Goal: Ask a question: Seek information or help from site administrators or community

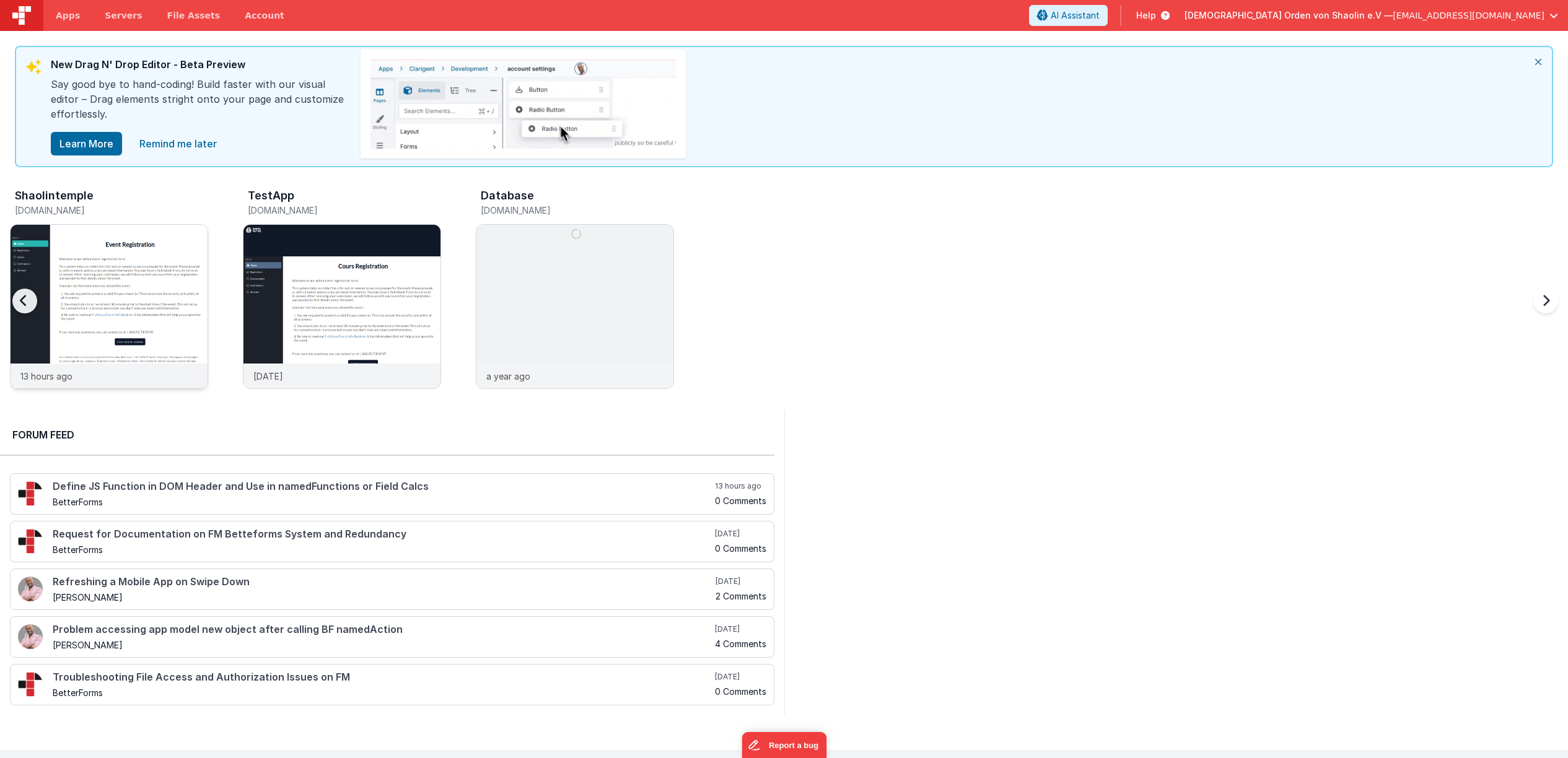
click at [76, 292] on img at bounding box center [109, 324] width 197 height 197
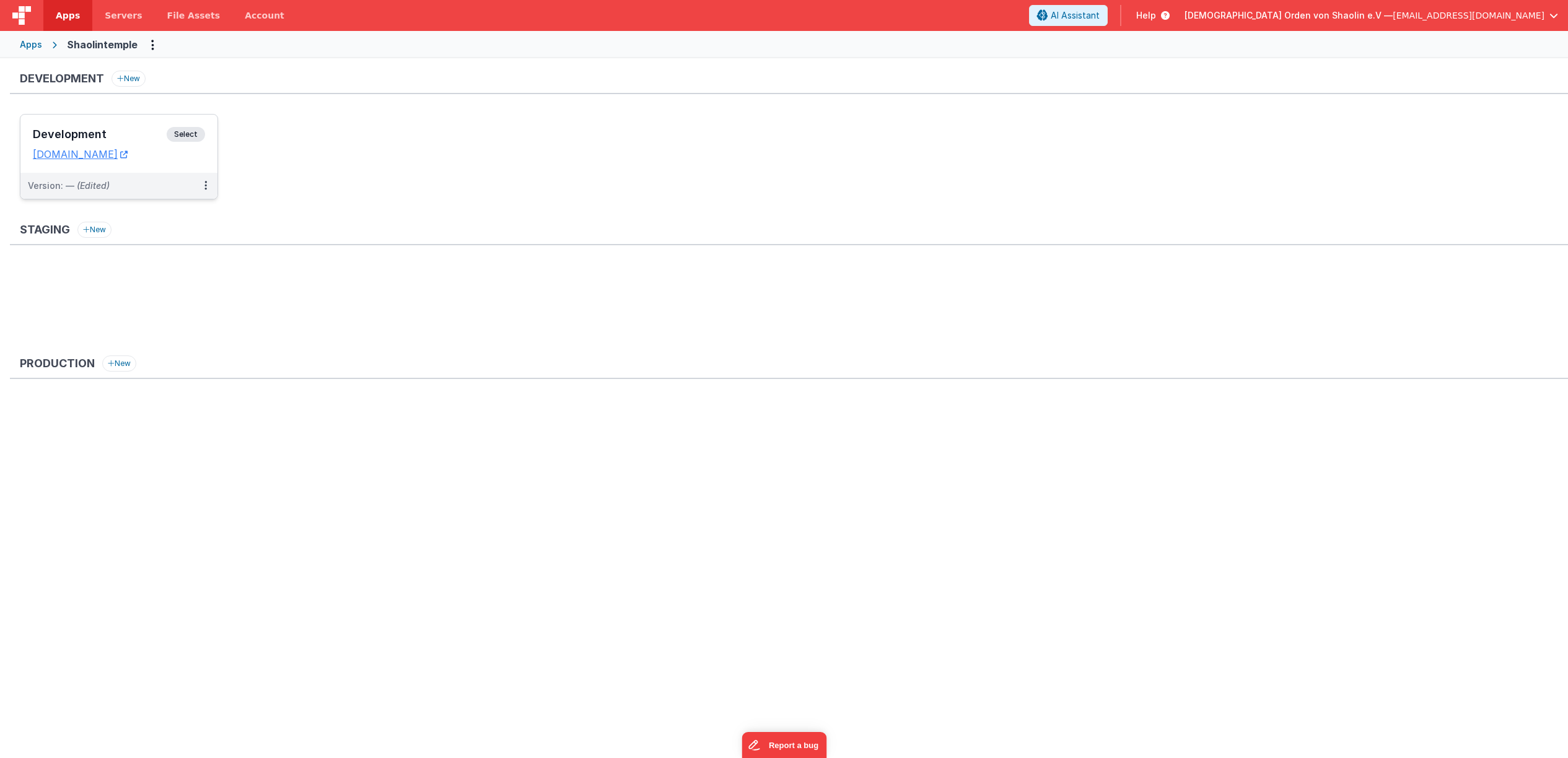
click at [182, 133] on span "Select" at bounding box center [185, 134] width 38 height 14
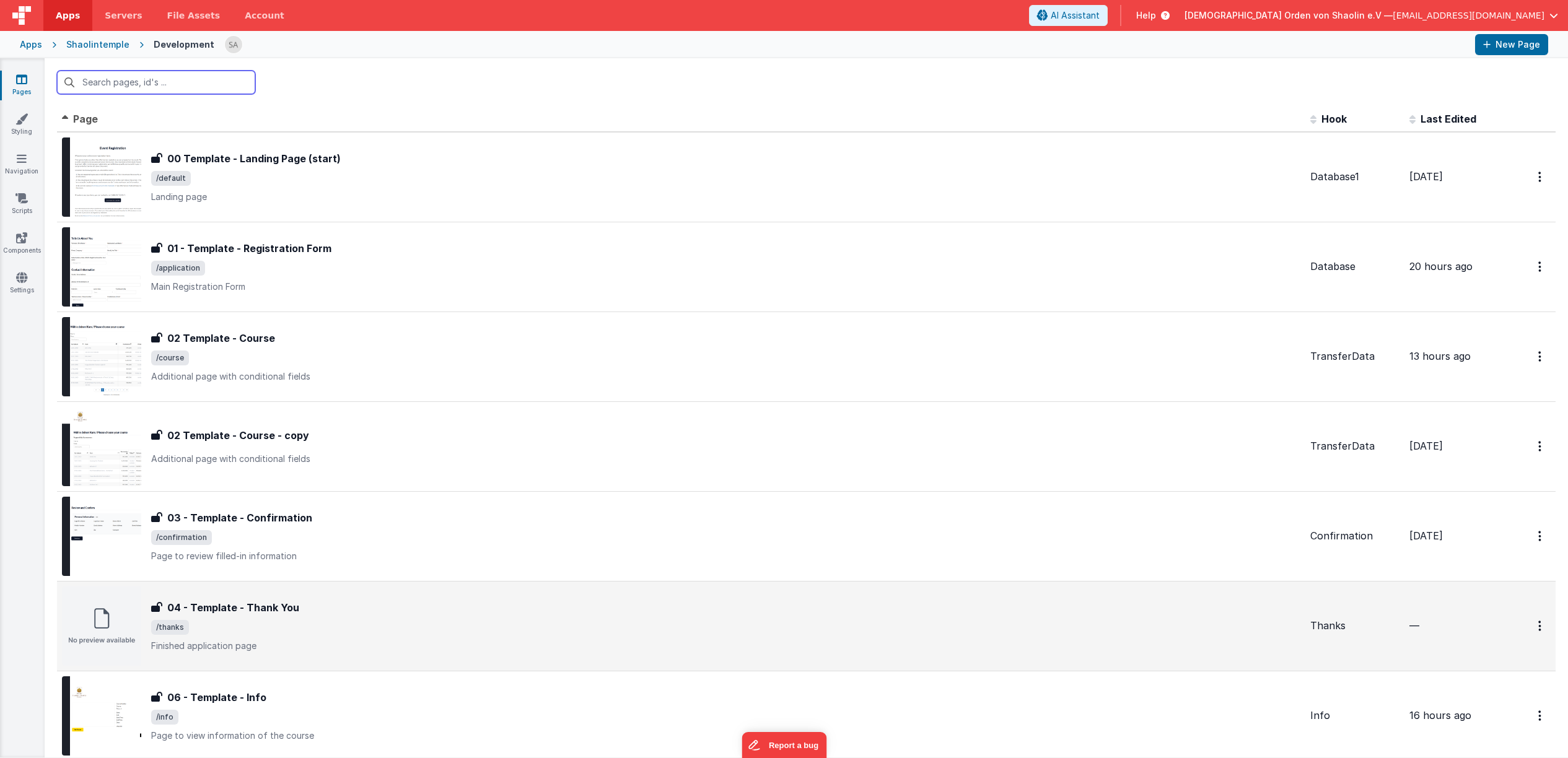
scroll to position [24, 0]
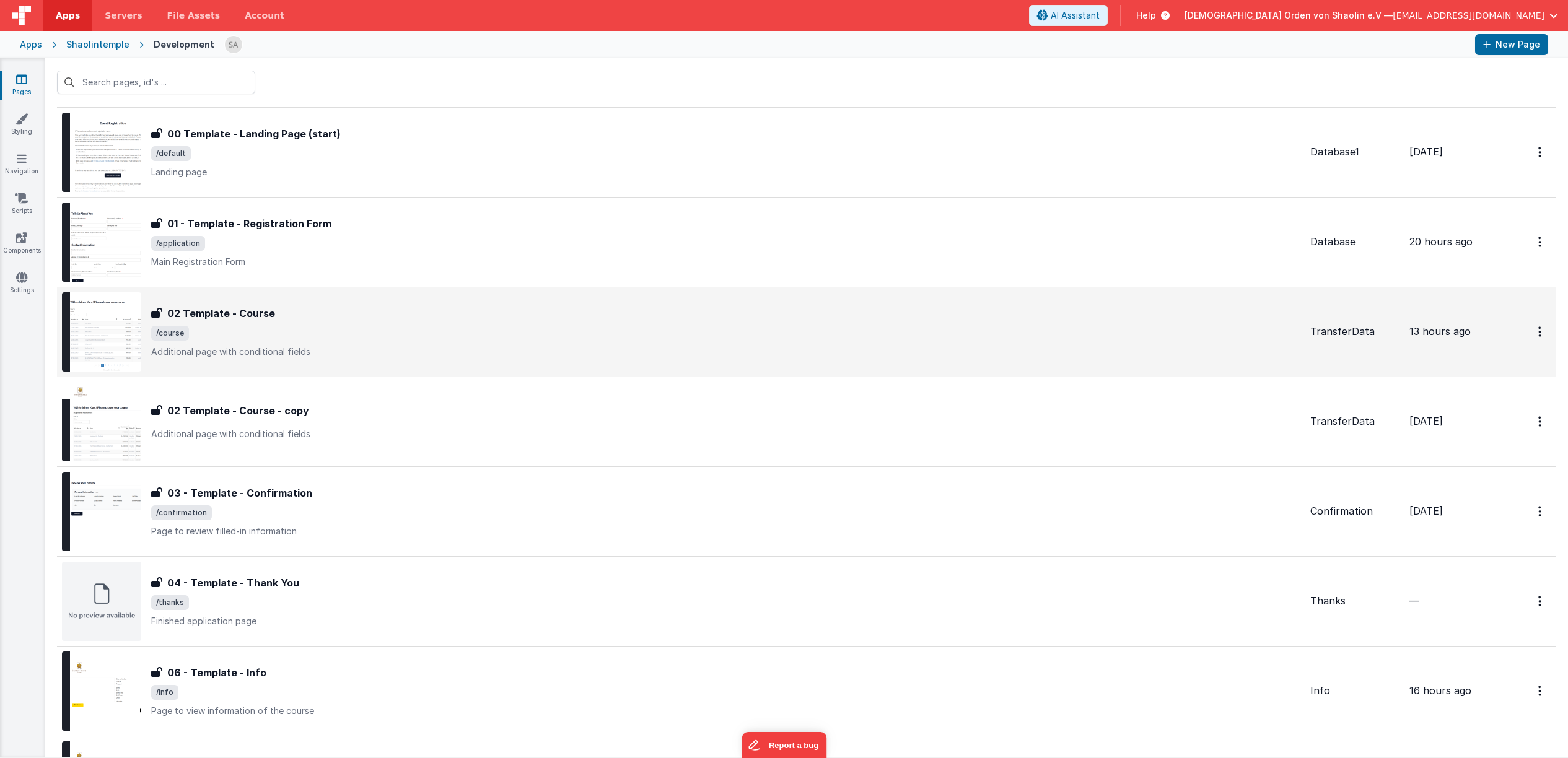
click at [693, 317] on div "02 Template - Course" at bounding box center [726, 313] width 1149 height 14
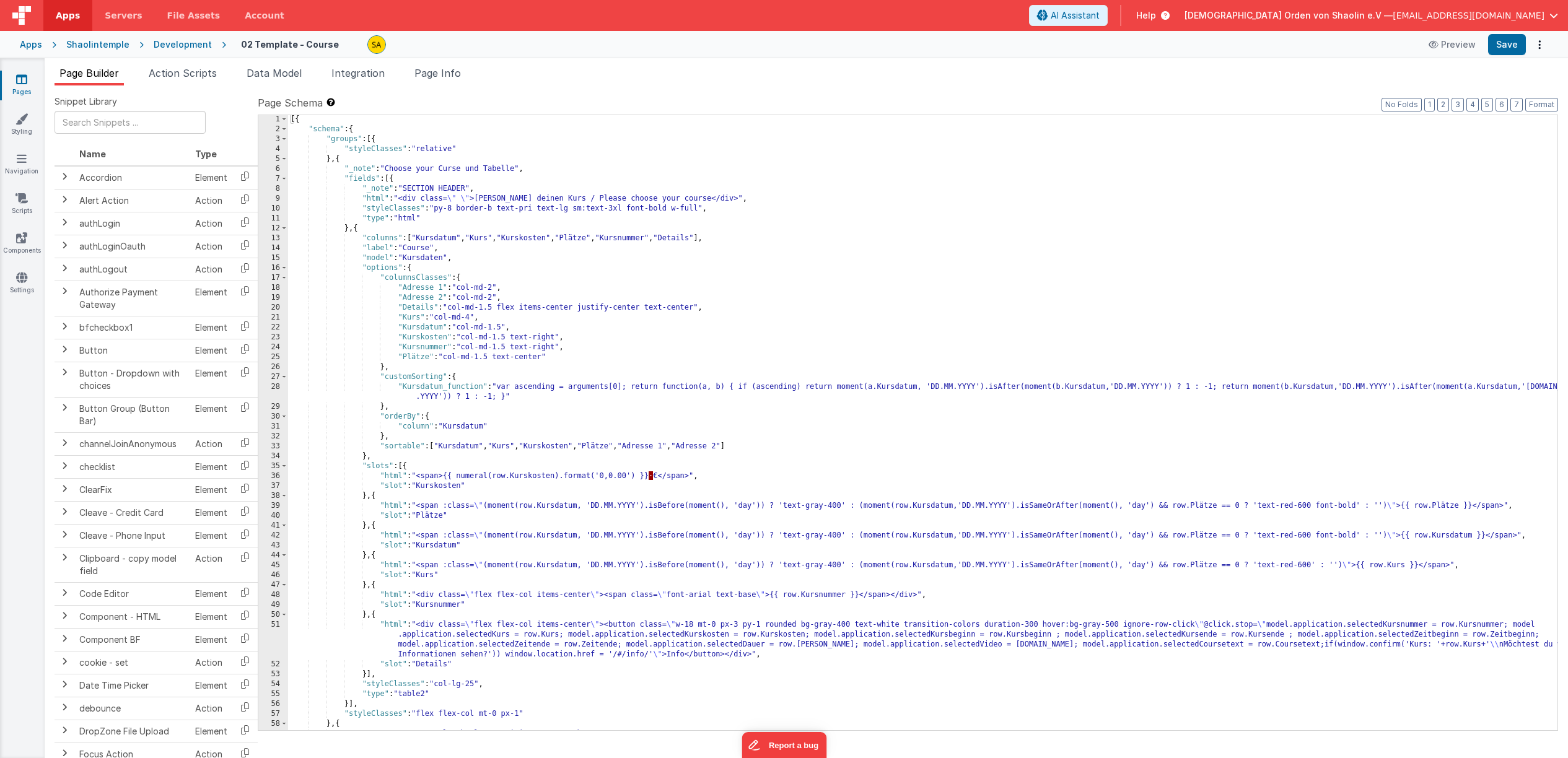
scroll to position [1, 0]
click at [21, 80] on icon at bounding box center [22, 80] width 11 height 13
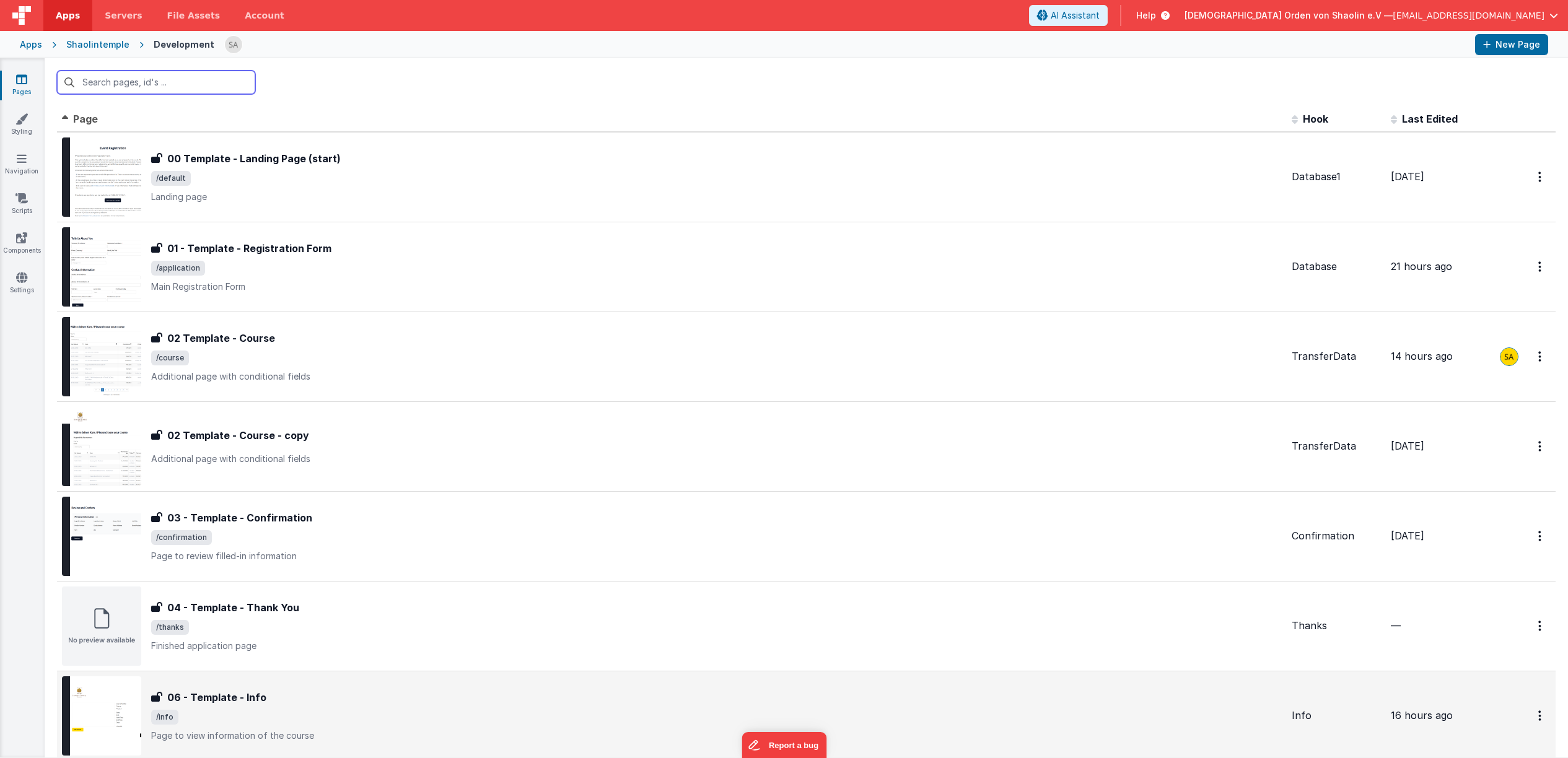
scroll to position [154, 0]
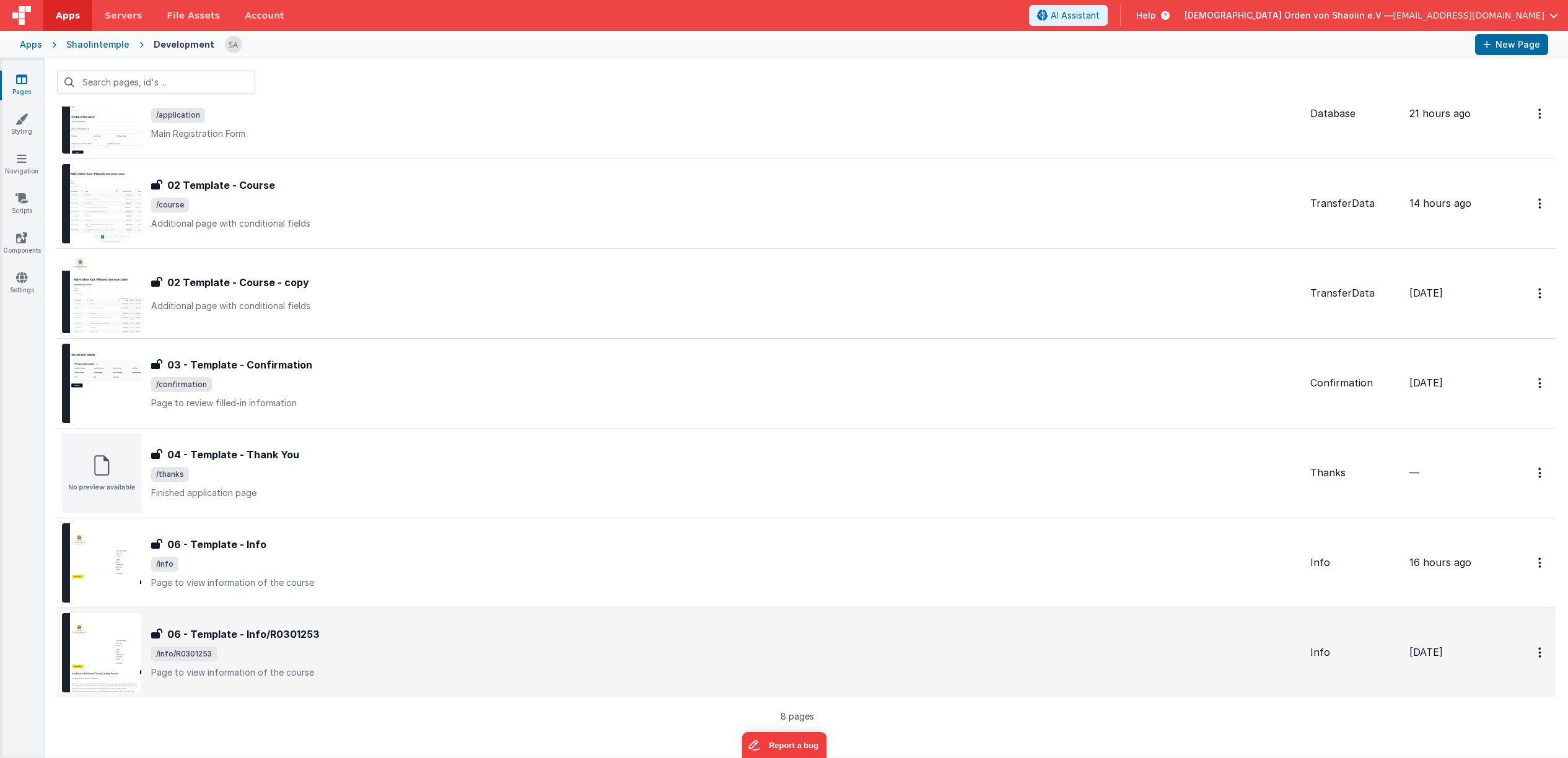
click at [423, 641] on div "06 - Template - Info/R0301253" at bounding box center [726, 634] width 1149 height 14
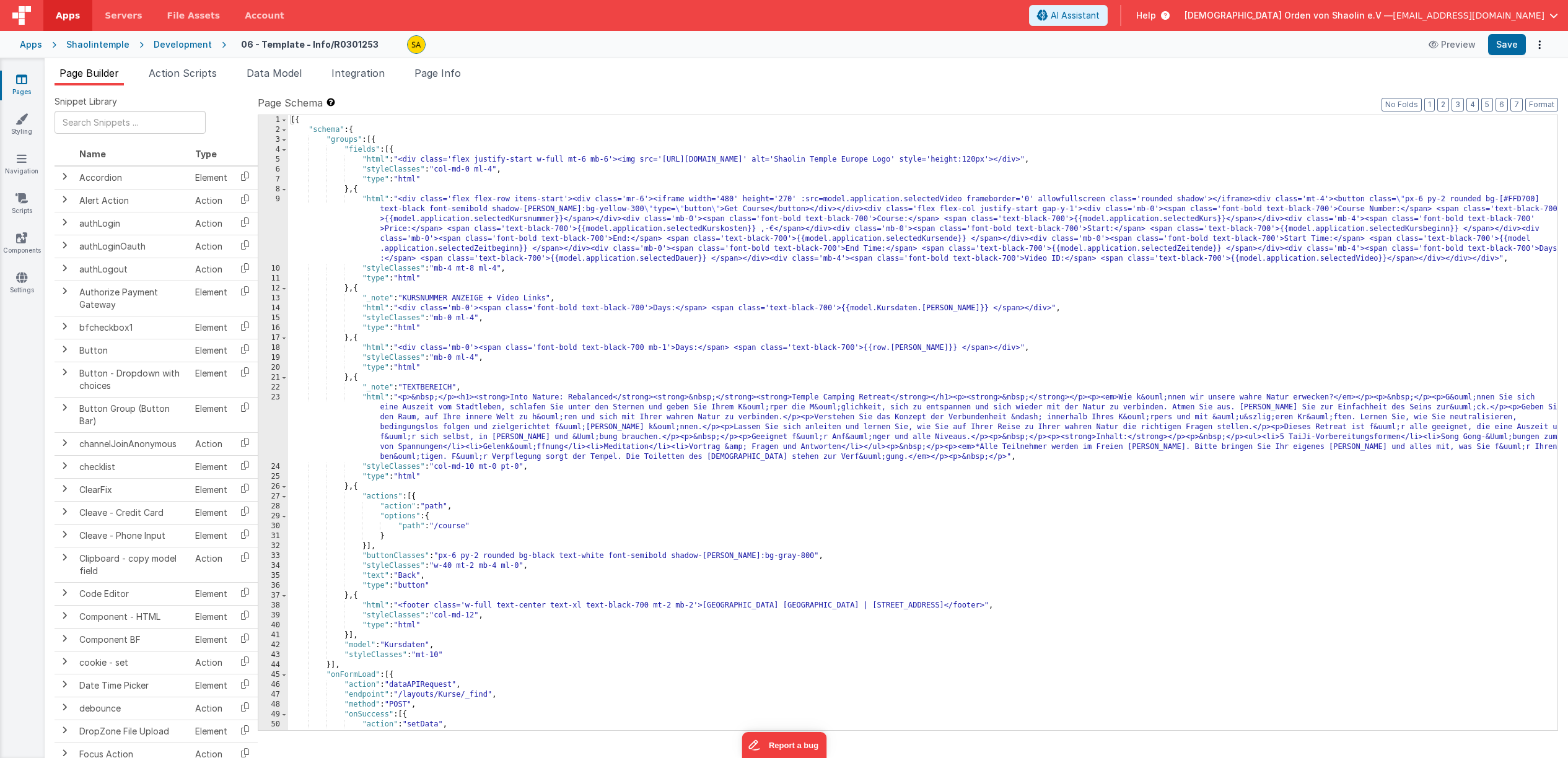
click at [23, 76] on icon at bounding box center [22, 80] width 11 height 13
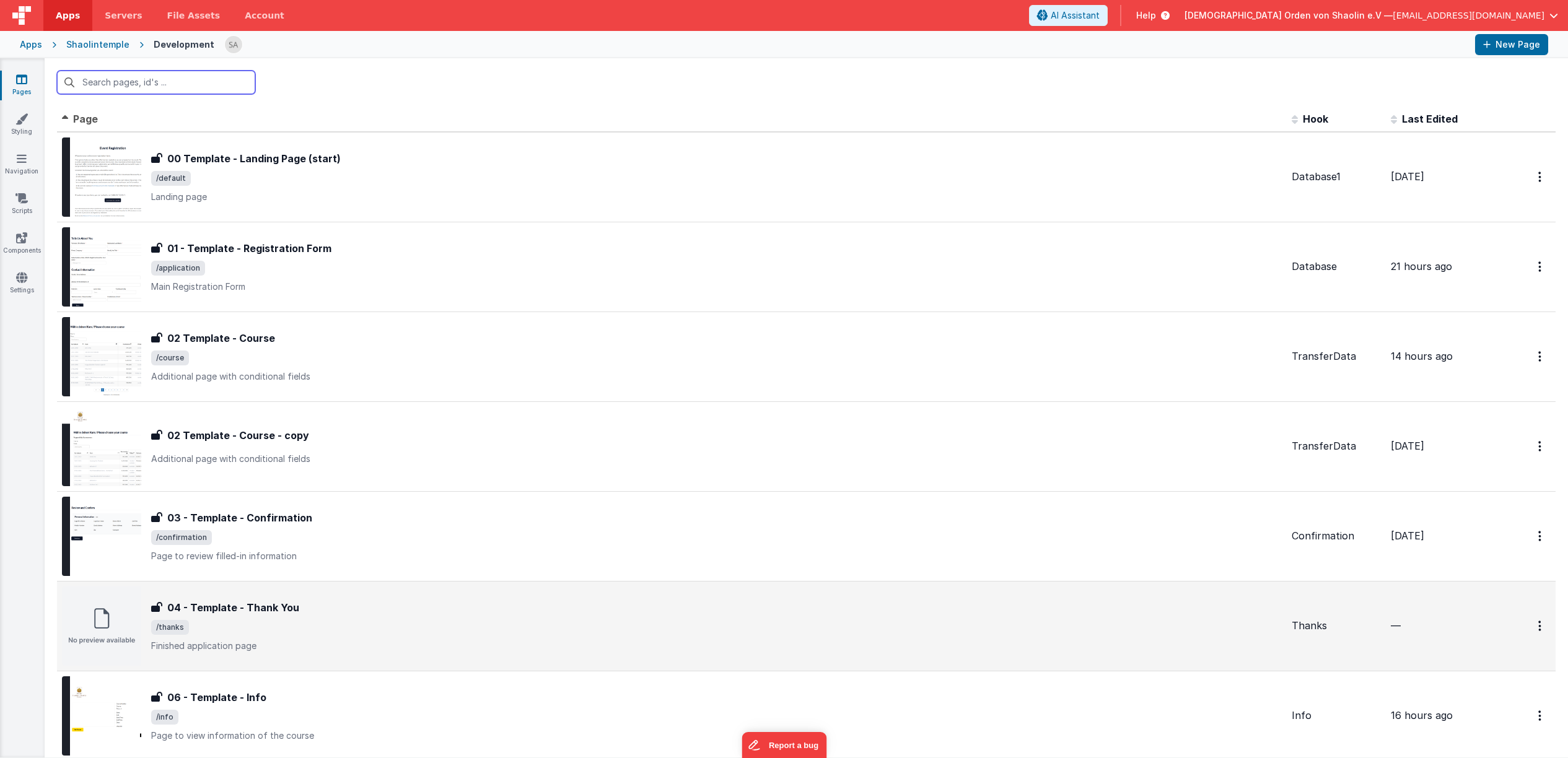
scroll to position [154, 0]
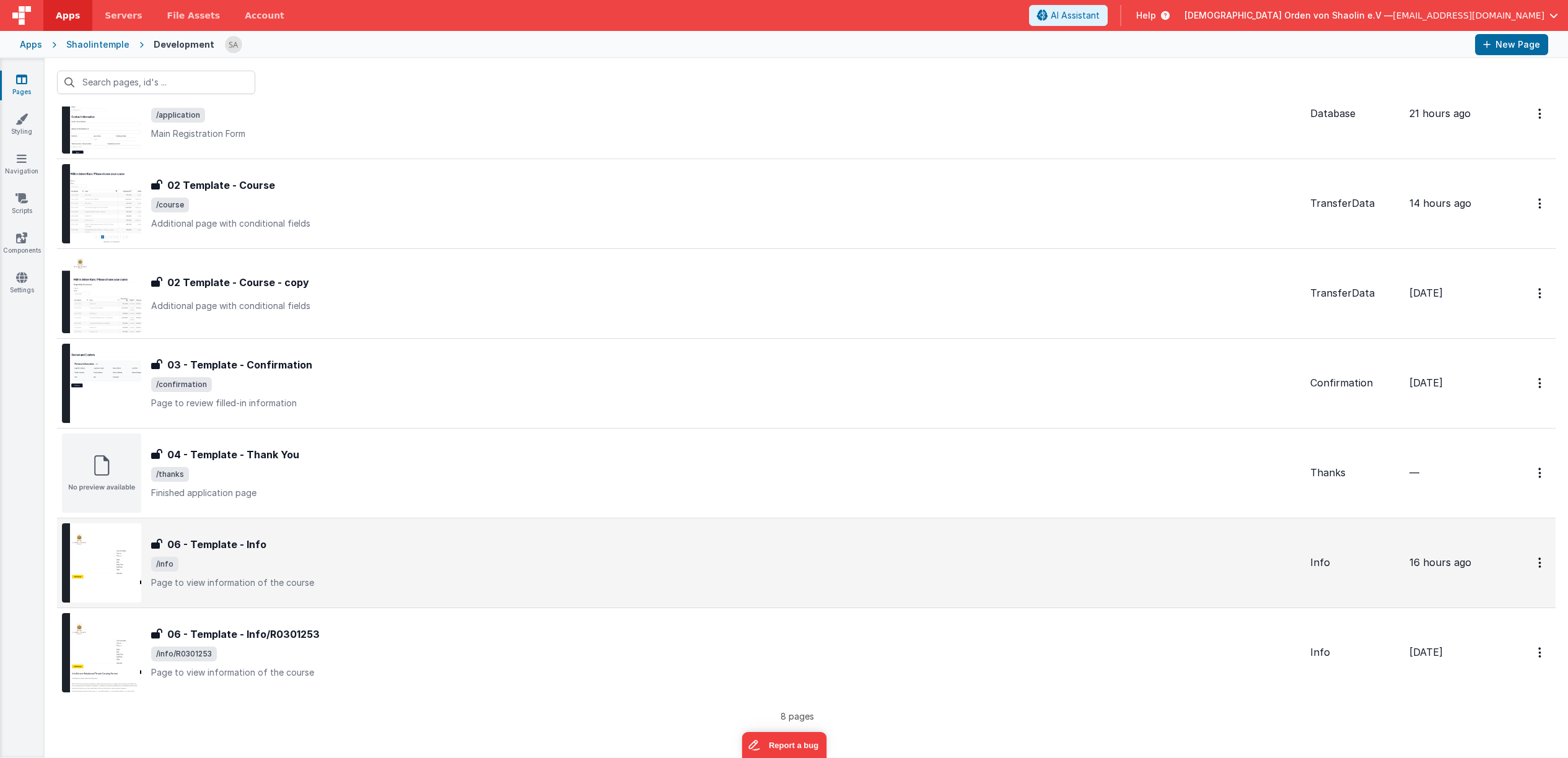
click at [579, 571] on span "/info" at bounding box center [726, 564] width 1149 height 14
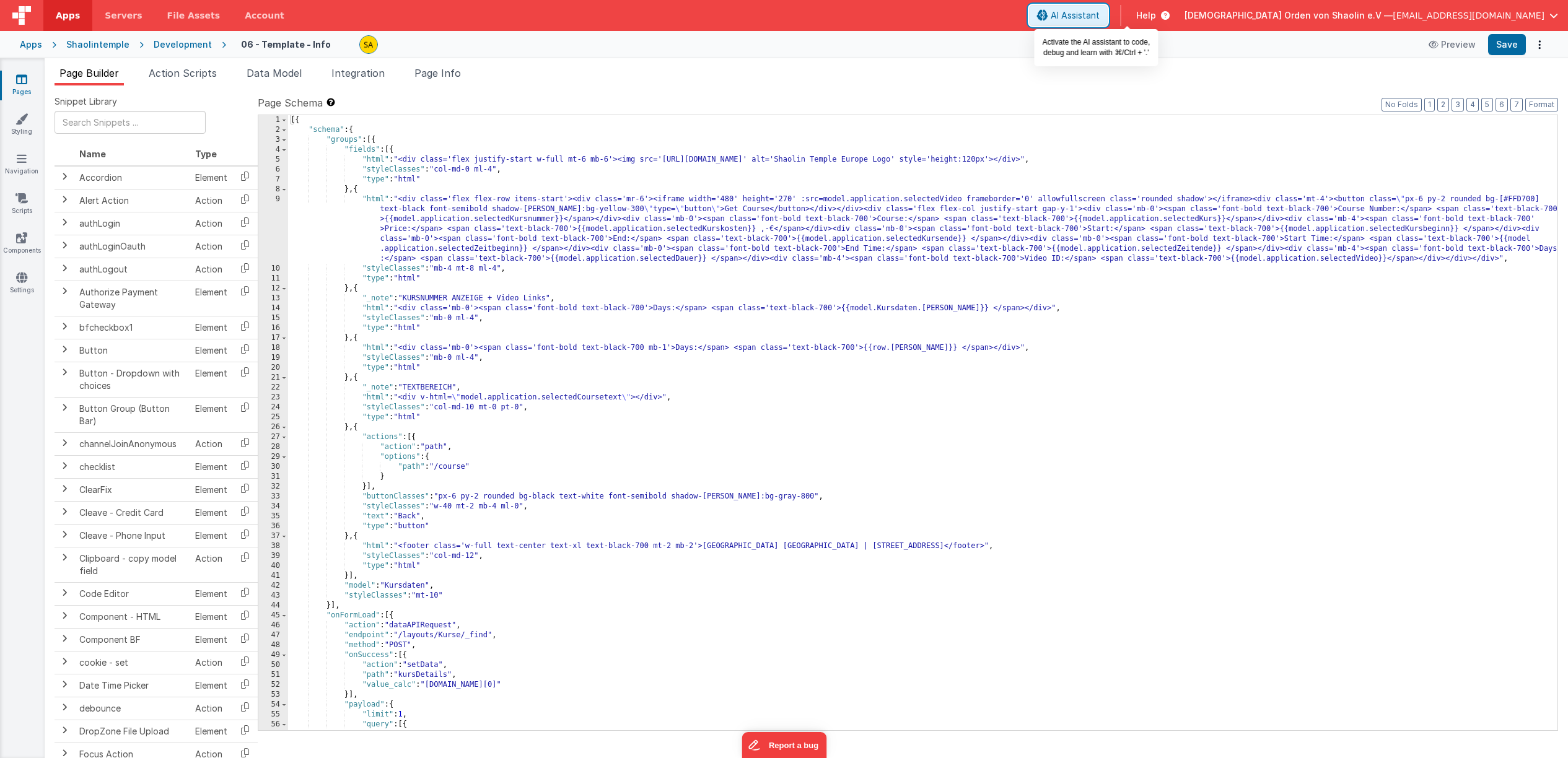
click at [1100, 18] on span "AI Assistant" at bounding box center [1075, 15] width 49 height 13
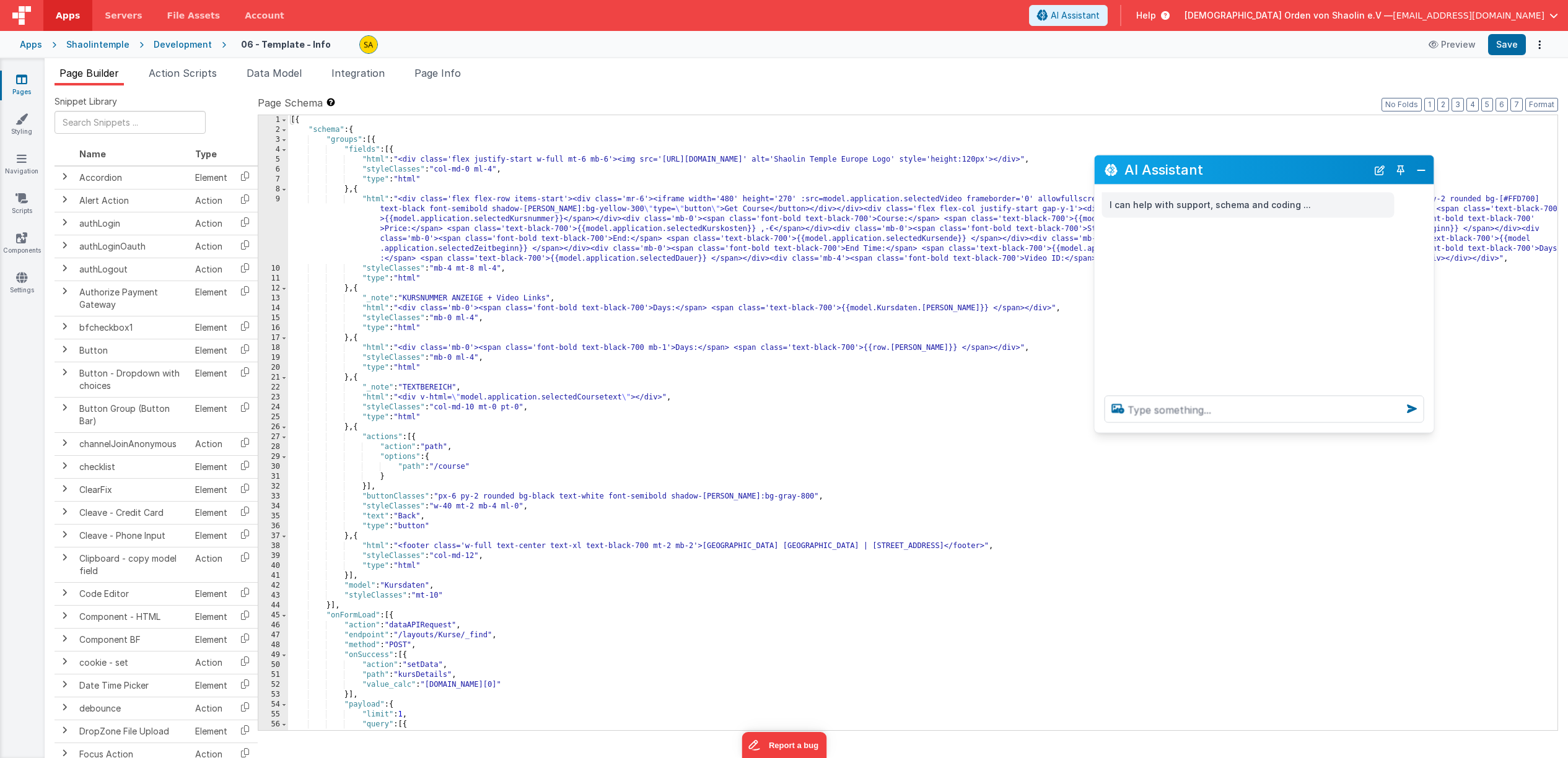
drag, startPoint x: 164, startPoint y: 490, endPoint x: 1245, endPoint y: 177, distance: 1125.4
click at [1247, 173] on h2 "AI Assistant" at bounding box center [1246, 169] width 242 height 14
click at [1203, 418] on textarea at bounding box center [1263, 409] width 319 height 27
type textarea "welche platzhalter url kann man benutzen, wenn kein video verfügbar ist"
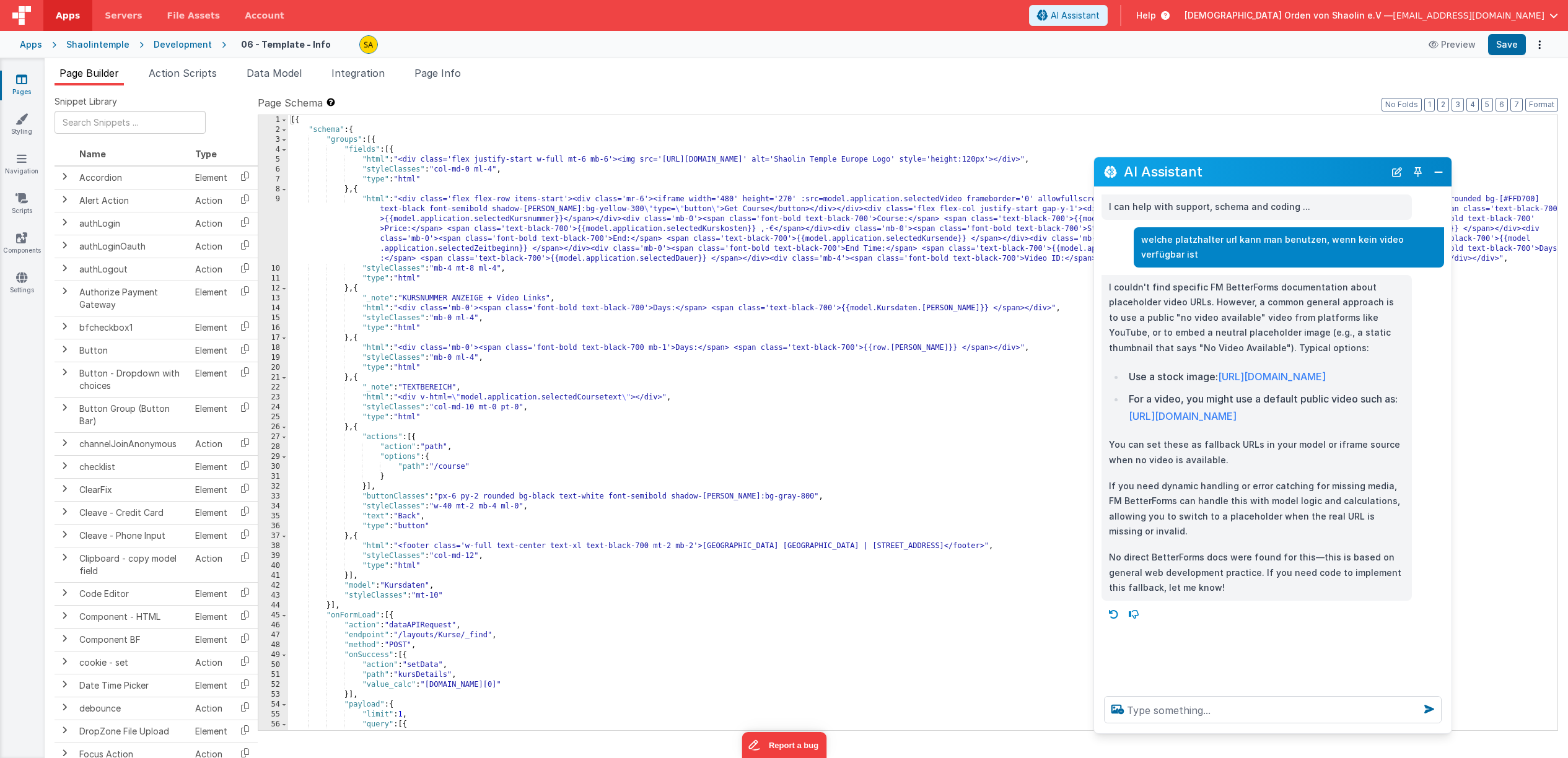
drag, startPoint x: 1429, startPoint y: 432, endPoint x: 1420, endPoint y: 614, distance: 182.2
click at [1447, 732] on div "AI Assistant I can help with support, schema and coding ... welche platzhalter …" at bounding box center [1273, 445] width 358 height 577
click at [1298, 376] on link "[URL][DOMAIN_NAME]" at bounding box center [1271, 377] width 108 height 13
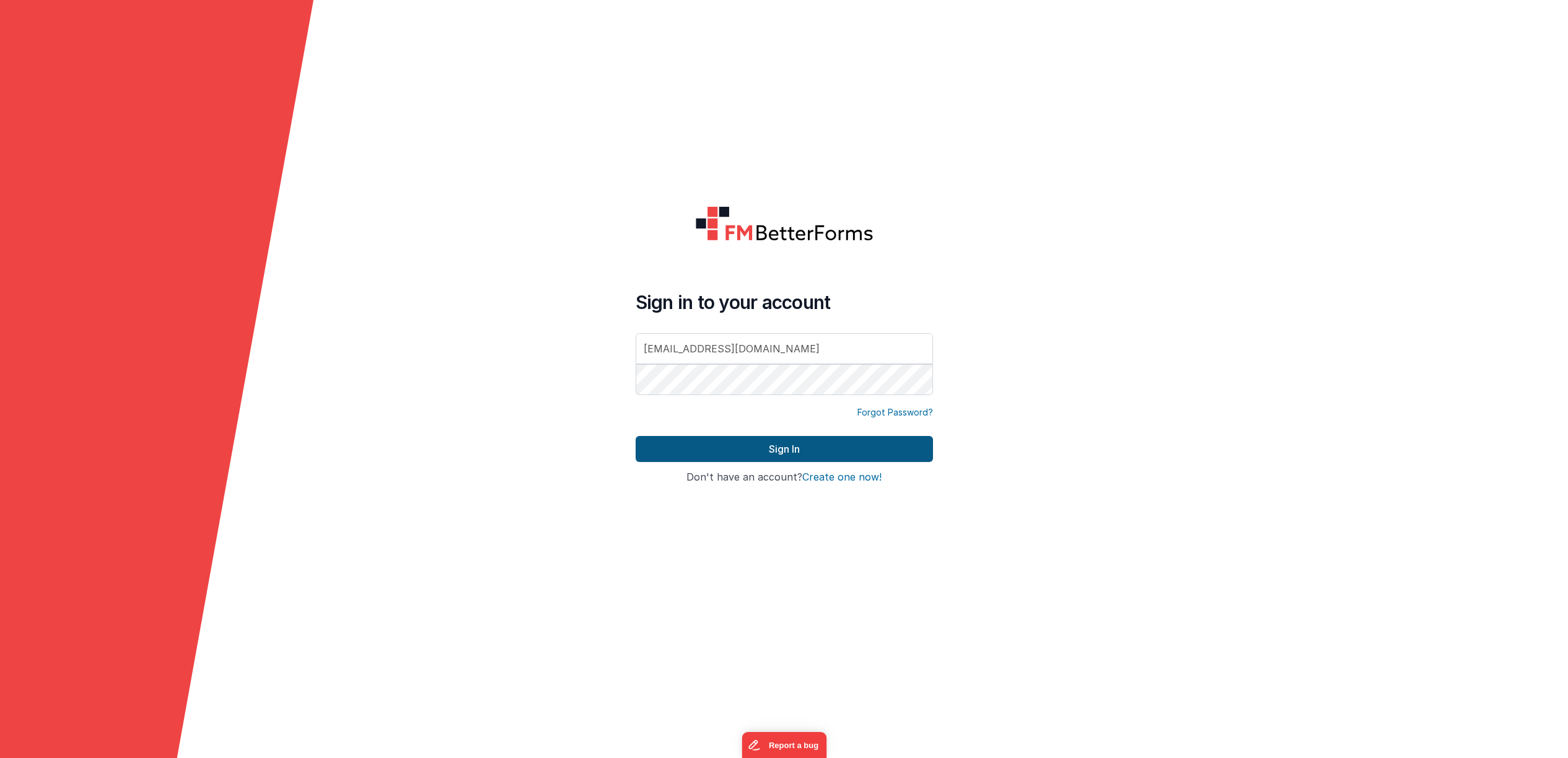
type input "[EMAIL_ADDRESS][DOMAIN_NAME]"
click at [781, 455] on button "Sign In" at bounding box center [784, 449] width 298 height 26
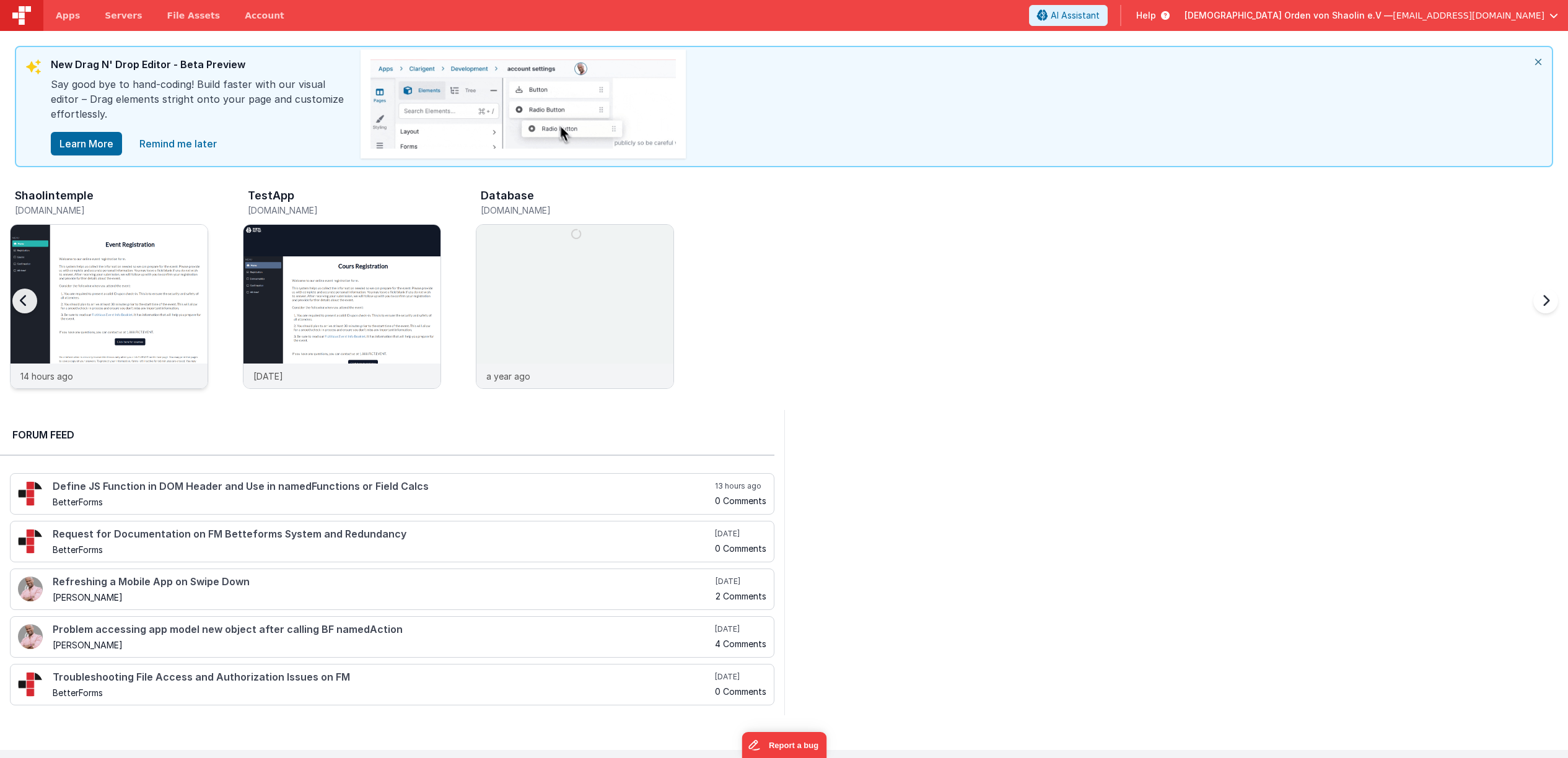
click at [126, 292] on img at bounding box center [109, 324] width 197 height 197
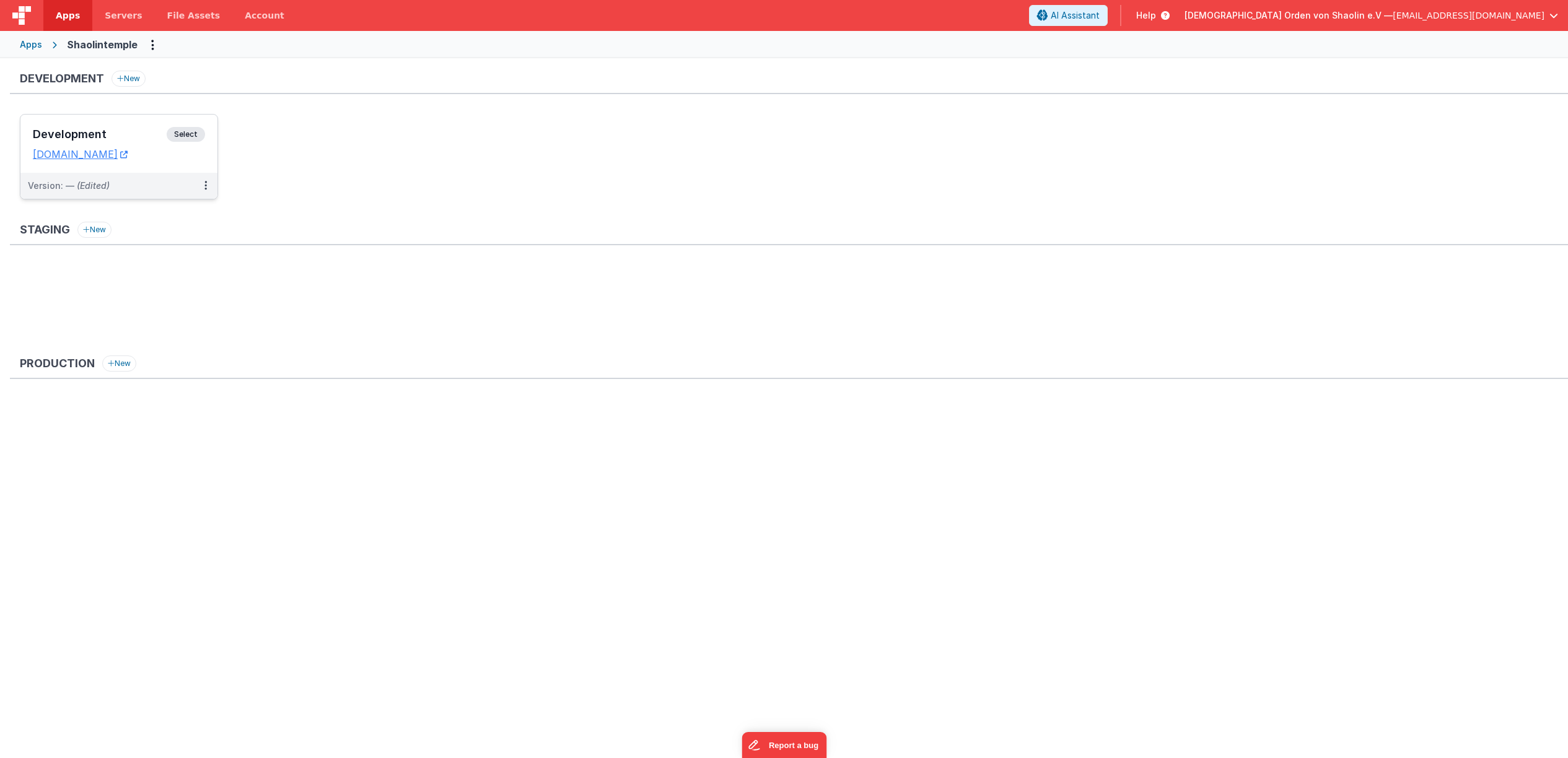
click at [185, 134] on span "Select" at bounding box center [185, 134] width 38 height 14
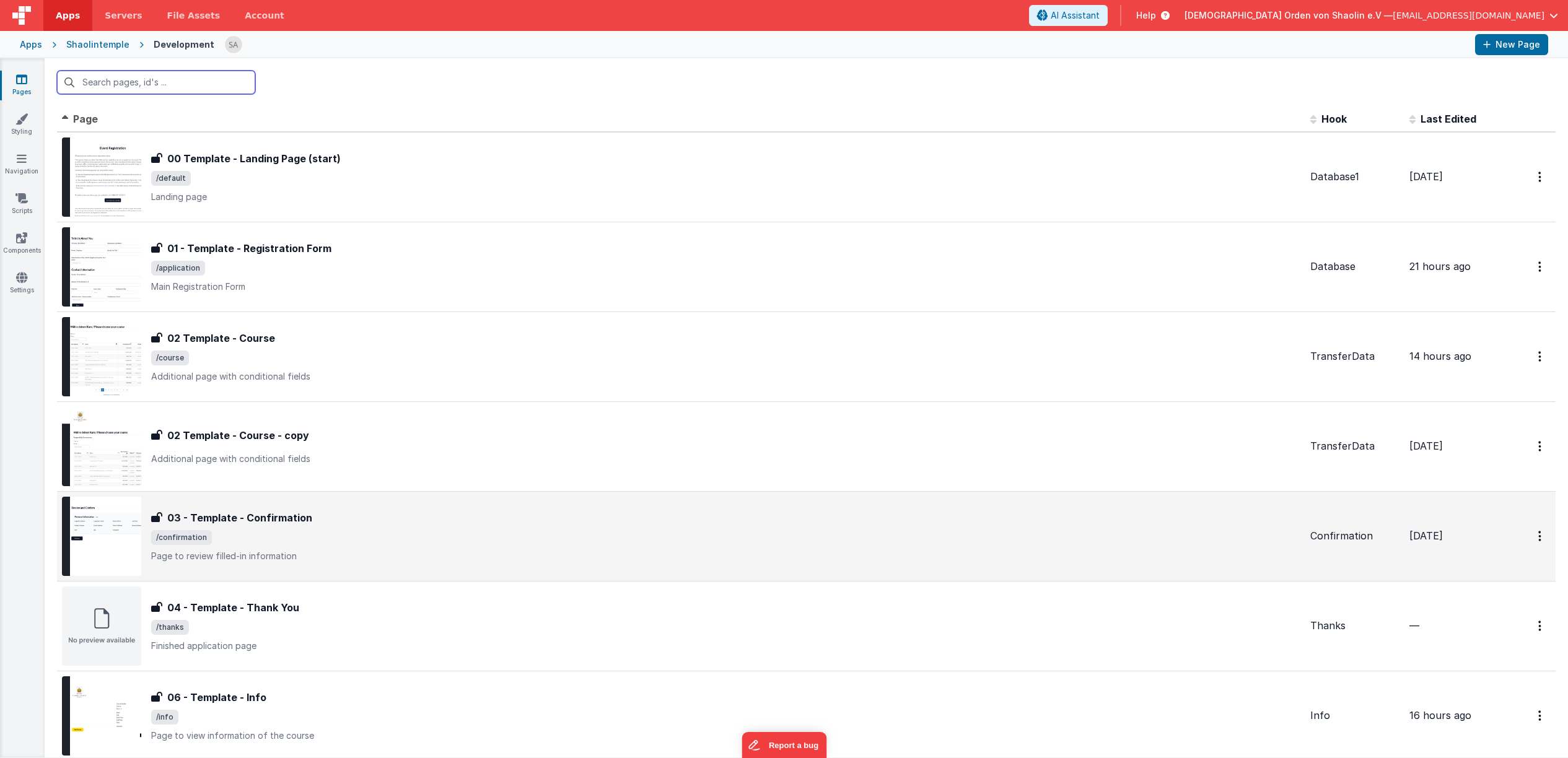
scroll to position [154, 0]
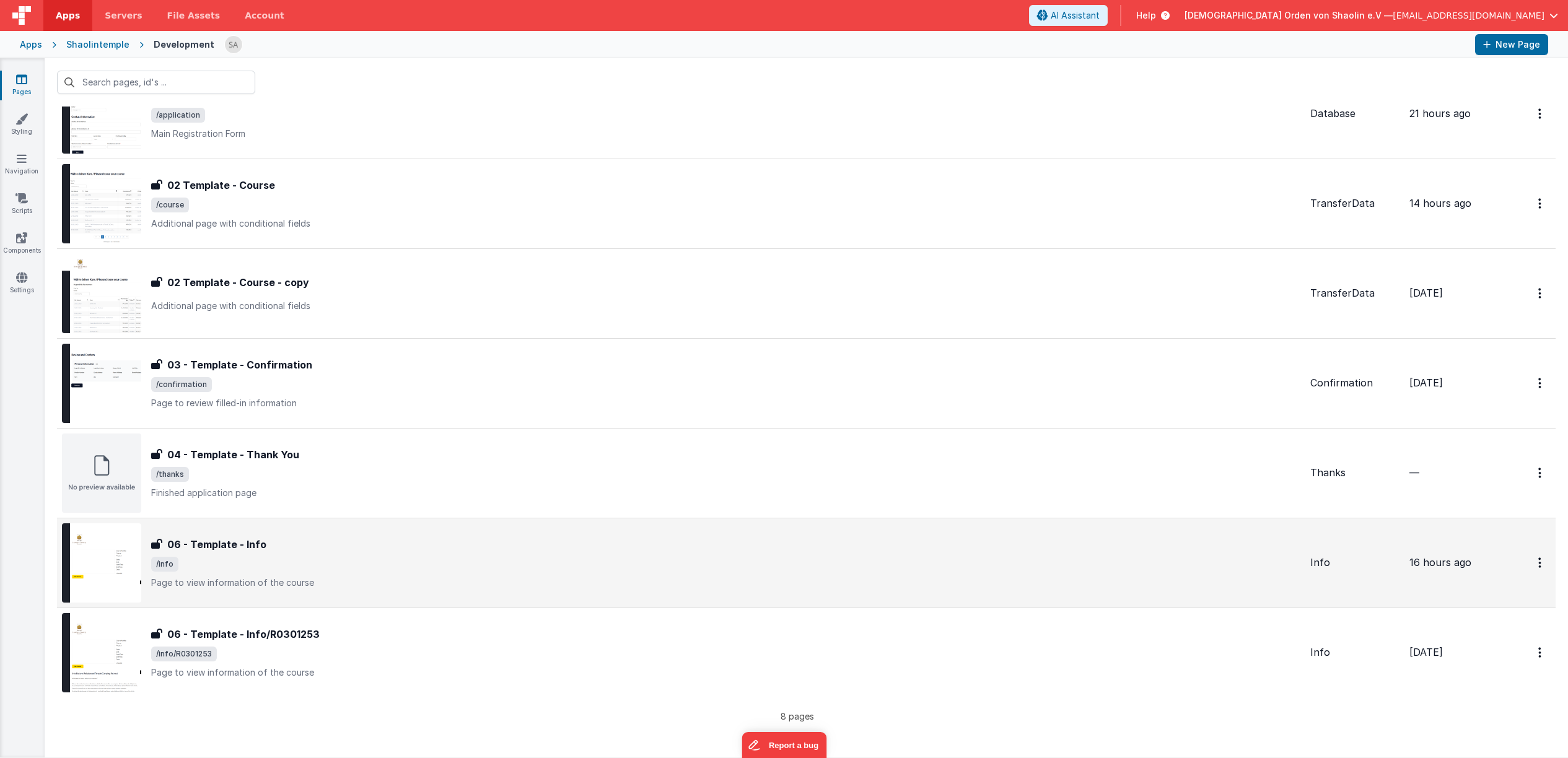
click at [564, 555] on div "06 - Template - Info 06 - Template - Info /info Page to view information of the…" at bounding box center [726, 564] width 1149 height 52
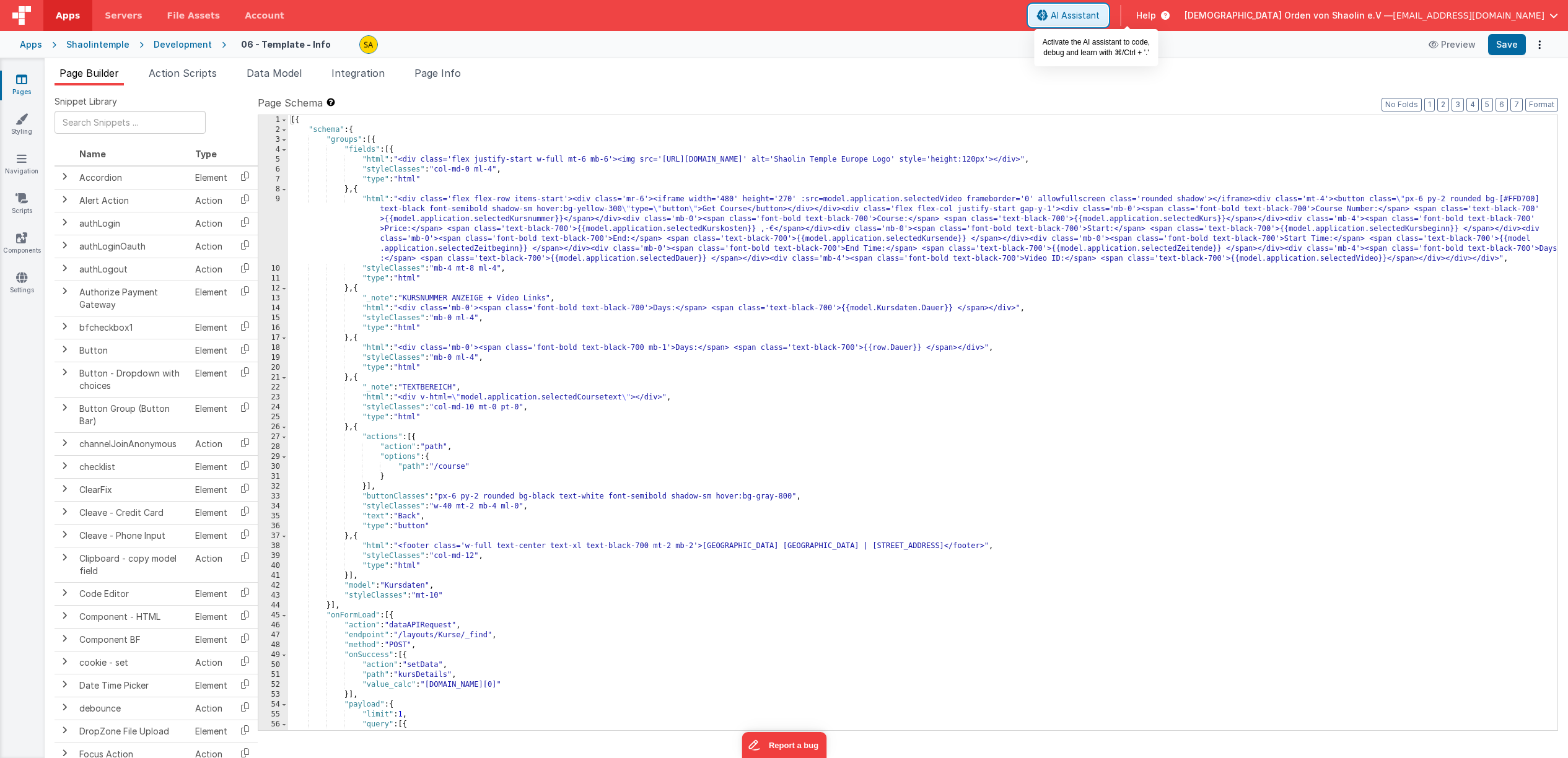
click at [1100, 16] on span "AI Assistant" at bounding box center [1075, 15] width 49 height 13
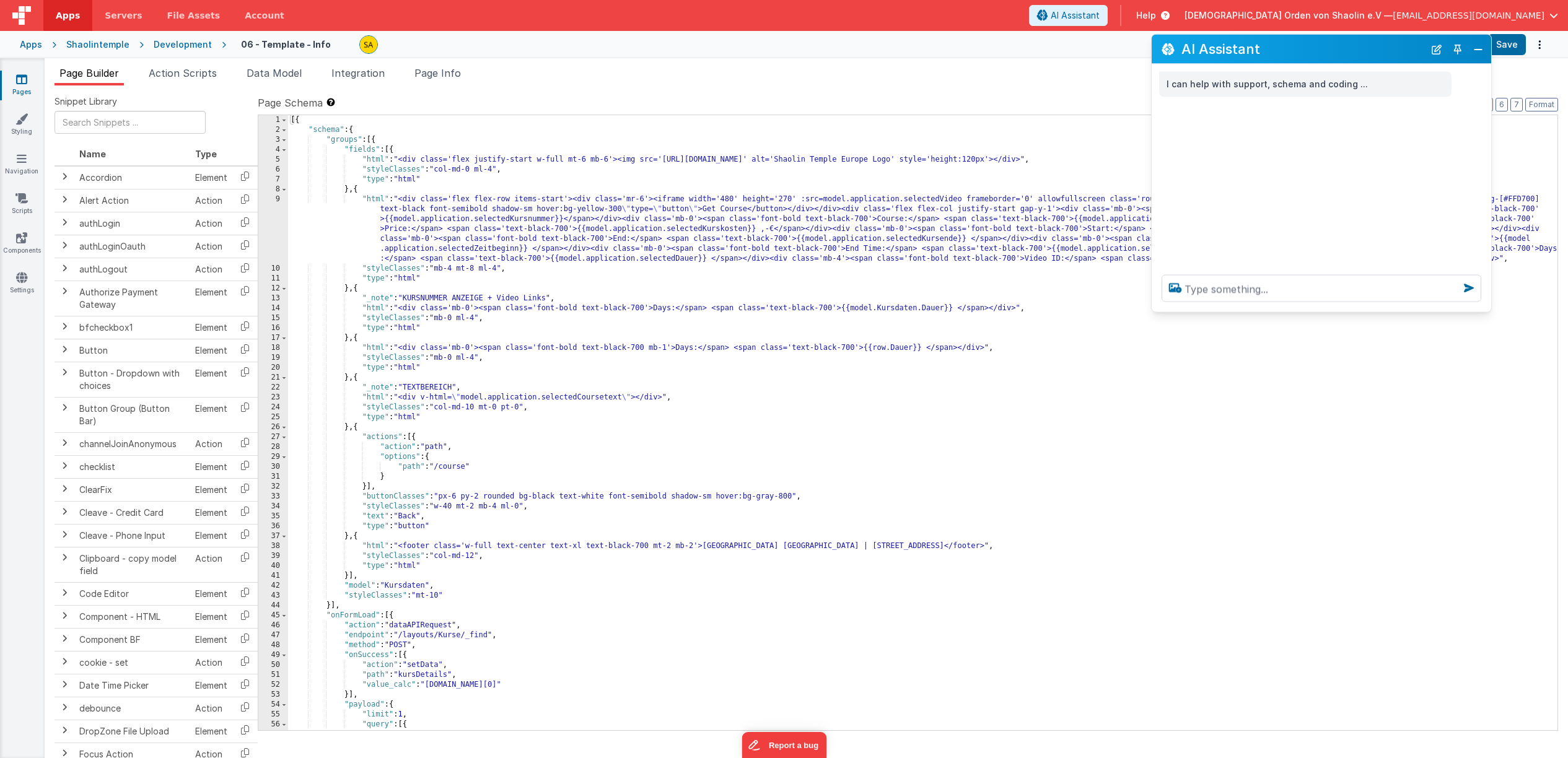
drag, startPoint x: 185, startPoint y: 480, endPoint x: 1326, endPoint y: 44, distance: 1221.5
click at [1326, 44] on h2 "AI Assistant" at bounding box center [1303, 49] width 242 height 14
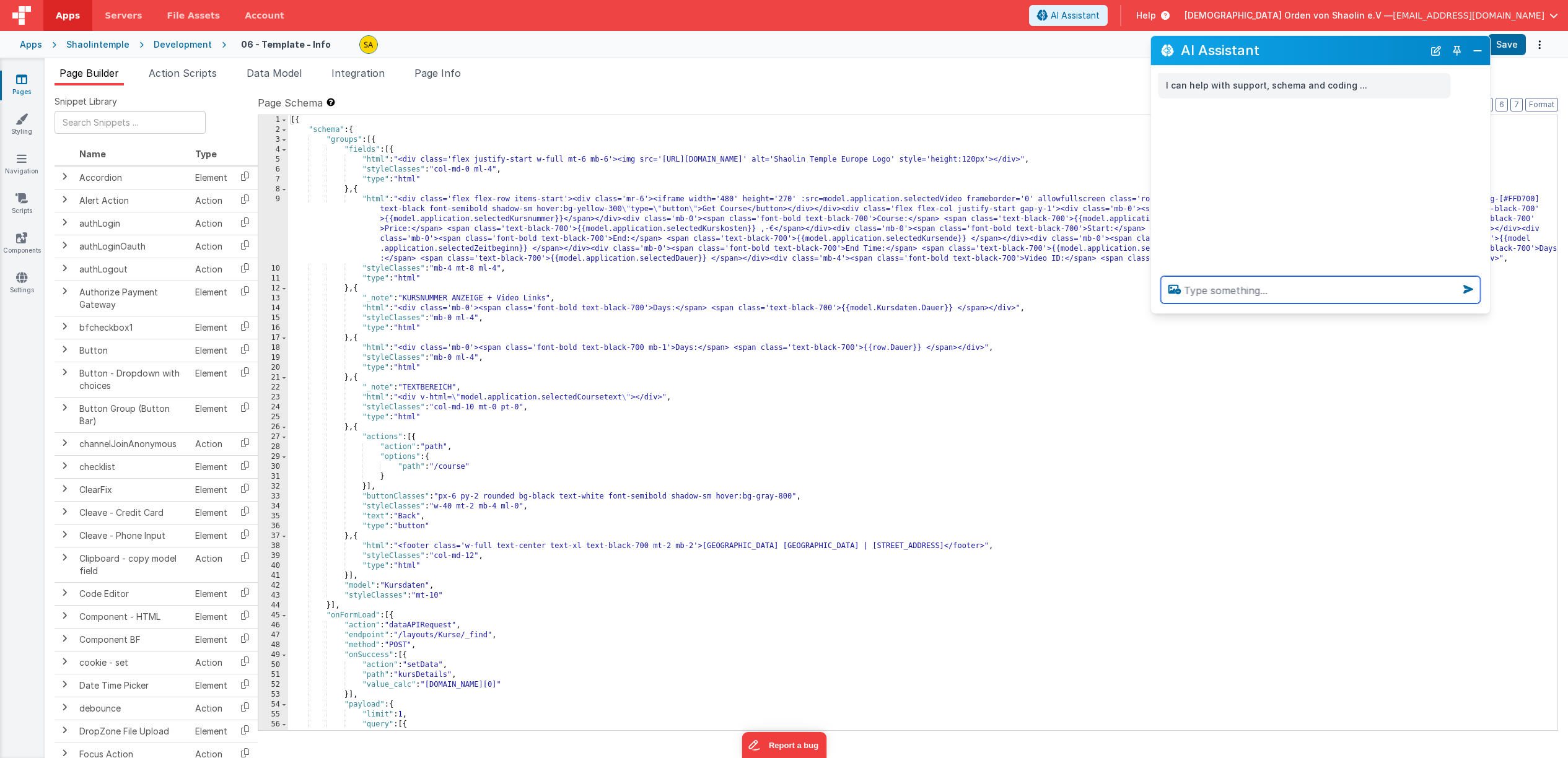
click at [1221, 294] on textarea at bounding box center [1320, 289] width 319 height 27
type textarea "welchen Platzhalter kann man benutzen, wenn kein Youtube video vorhanden ist"
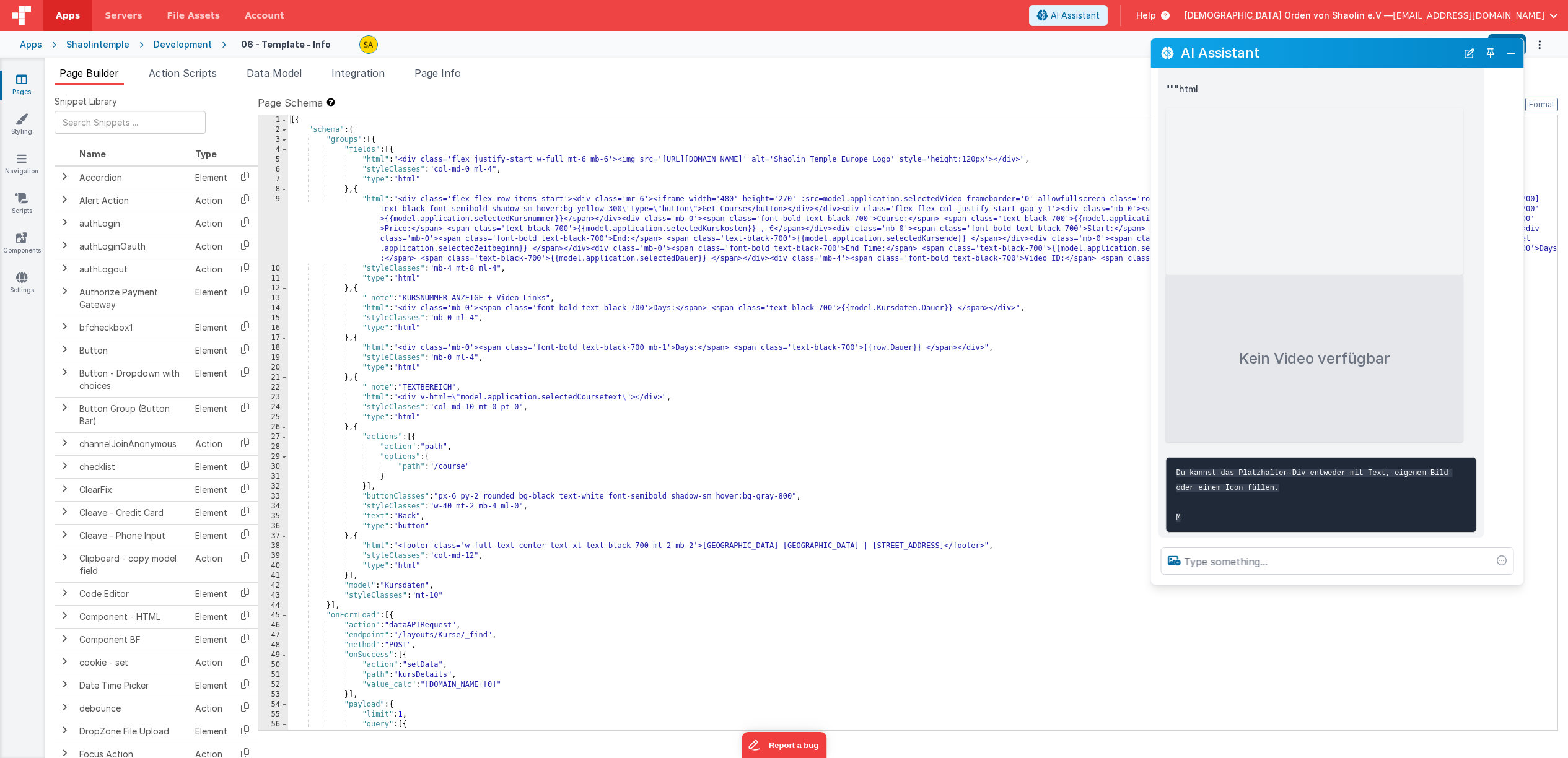
drag, startPoint x: 1487, startPoint y: 312, endPoint x: 1516, endPoint y: 568, distance: 257.6
click at [1520, 584] on div at bounding box center [1337, 561] width 373 height 47
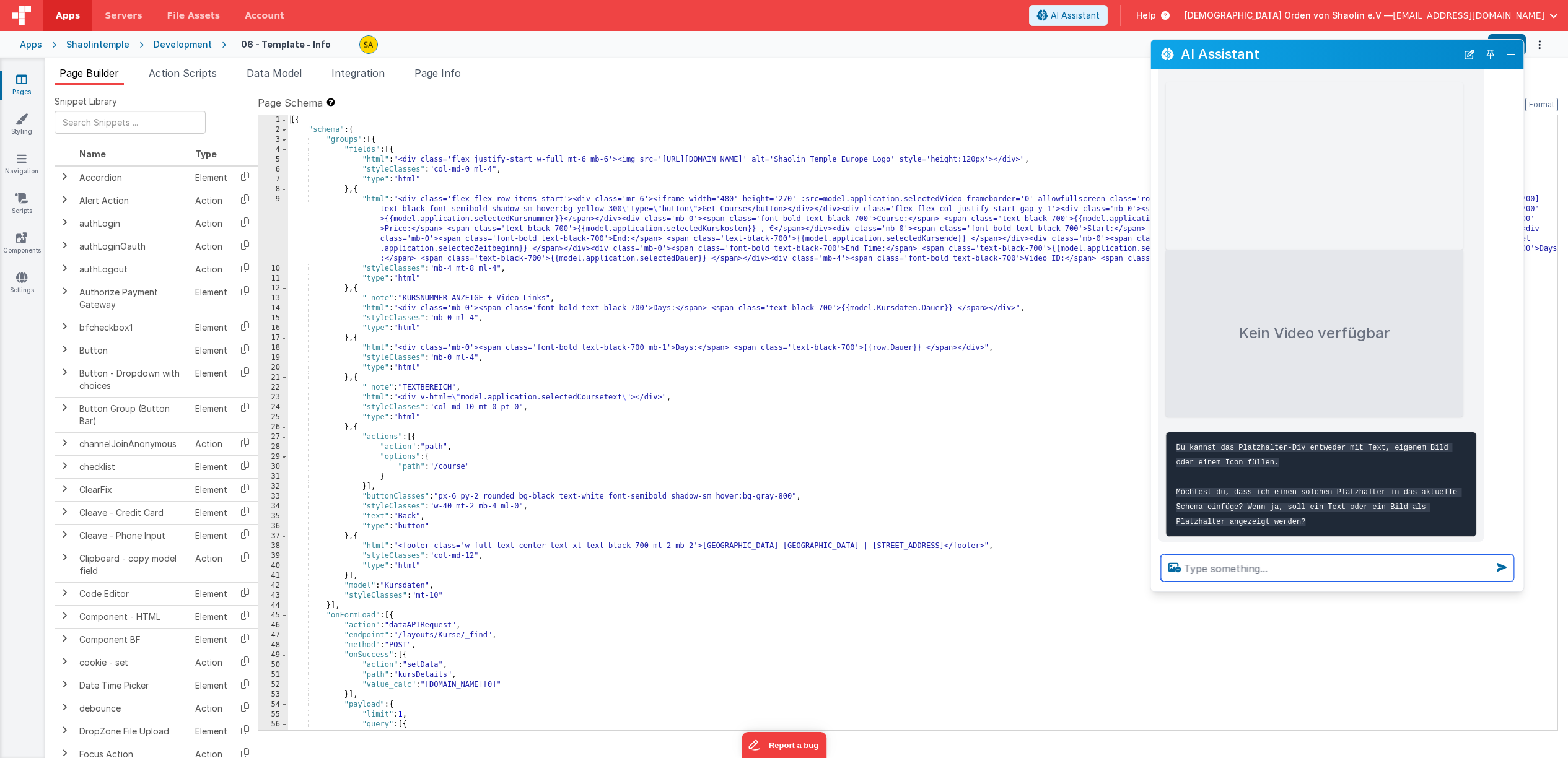
scroll to position [363, 0]
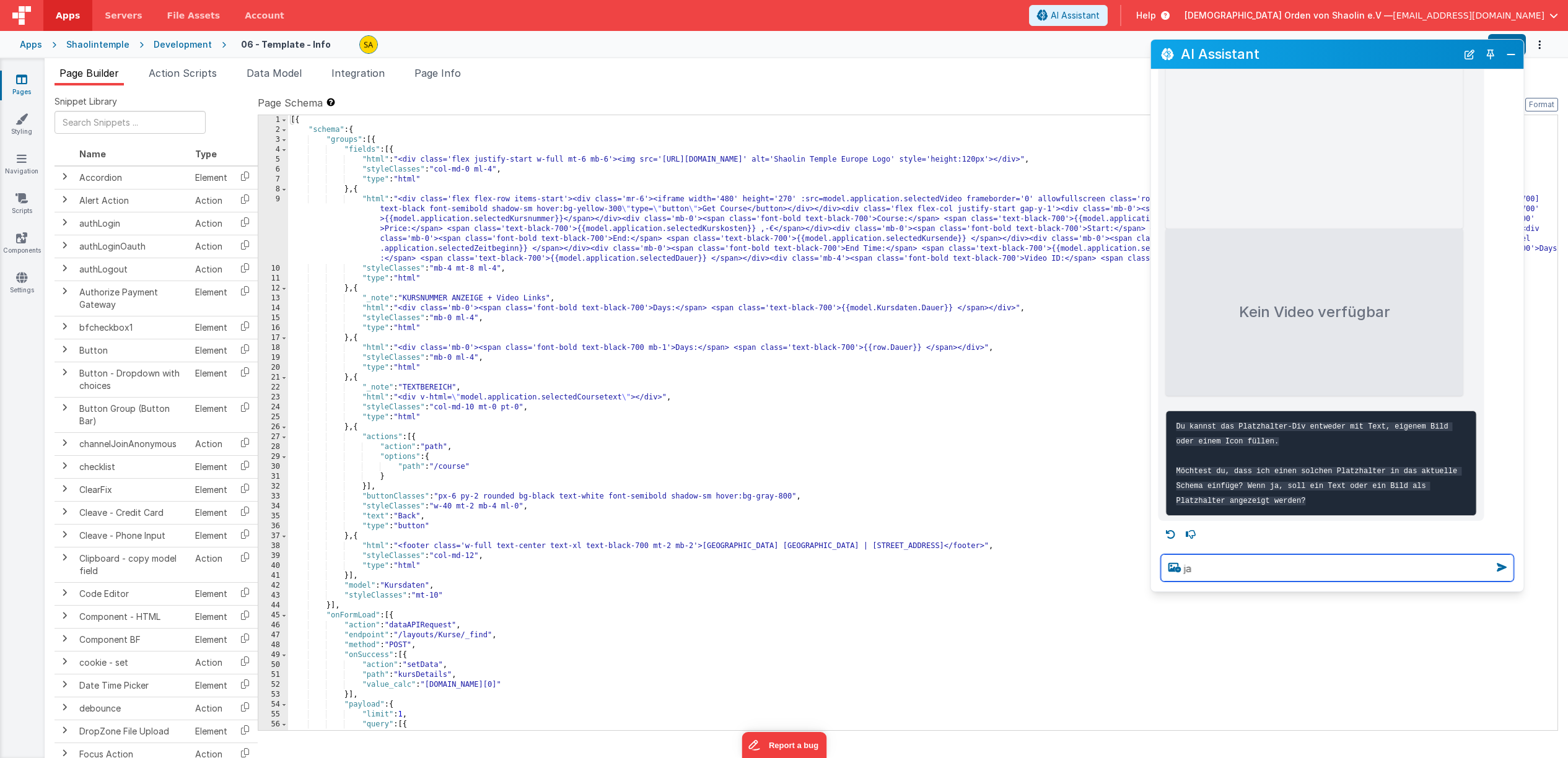
type textarea "ja"
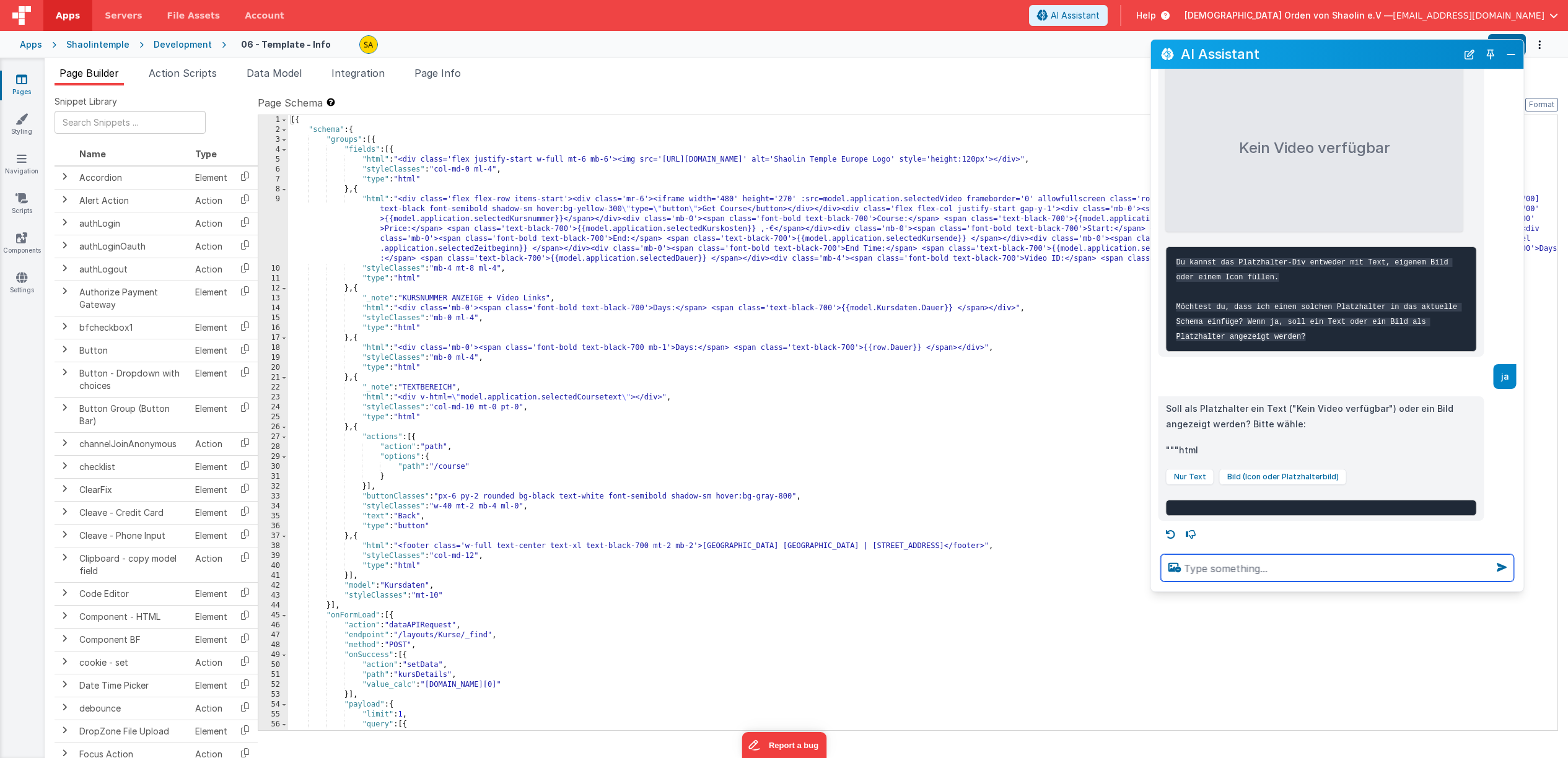
scroll to position [526, 0]
click at [1190, 478] on button "Nur Text" at bounding box center [1190, 477] width 48 height 16
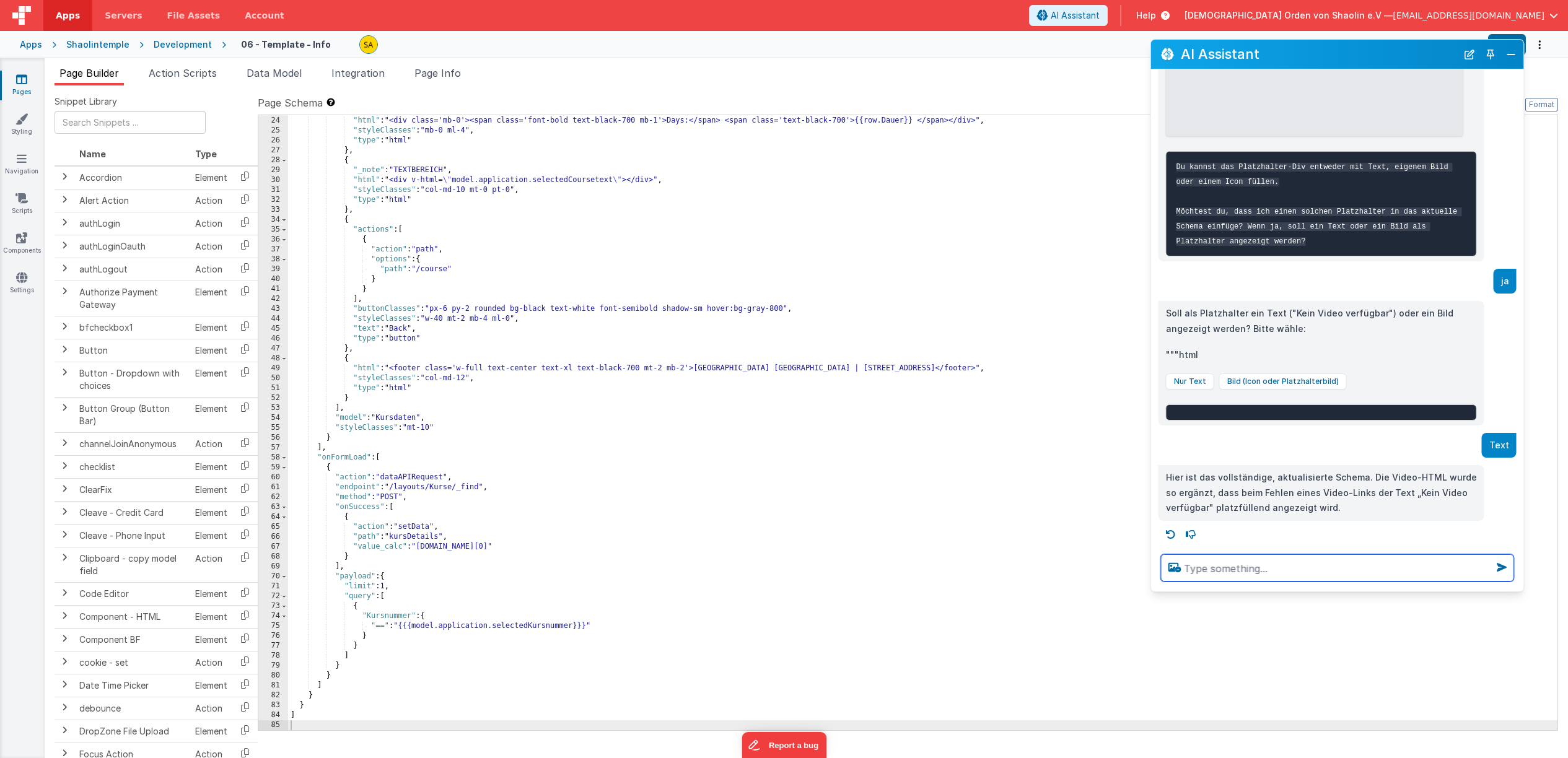
scroll to position [622, 0]
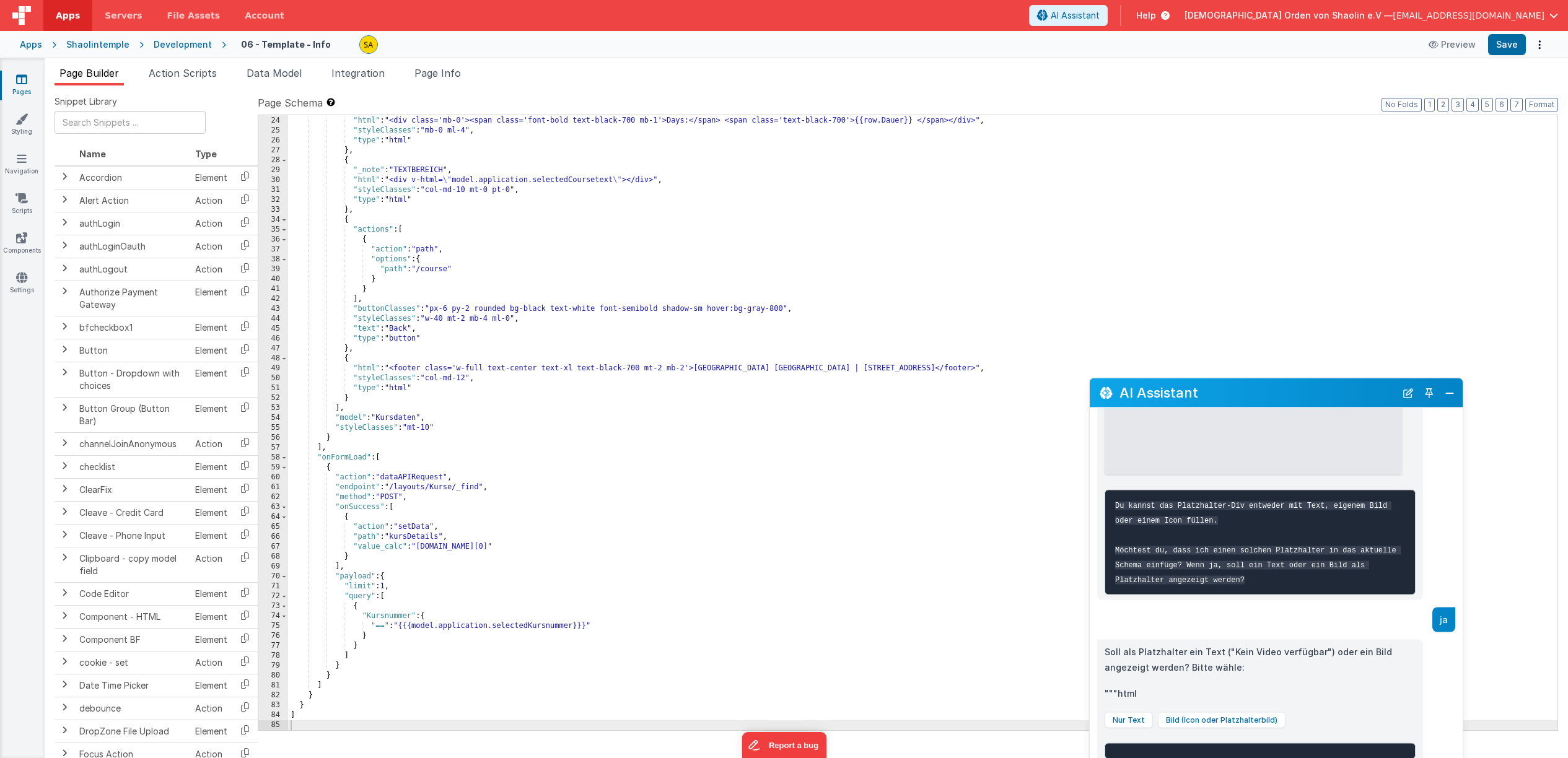
drag, startPoint x: 1296, startPoint y: 59, endPoint x: 1238, endPoint y: 409, distance: 354.8
click at [1238, 400] on h2 "AI Assistant" at bounding box center [1257, 393] width 276 height 14
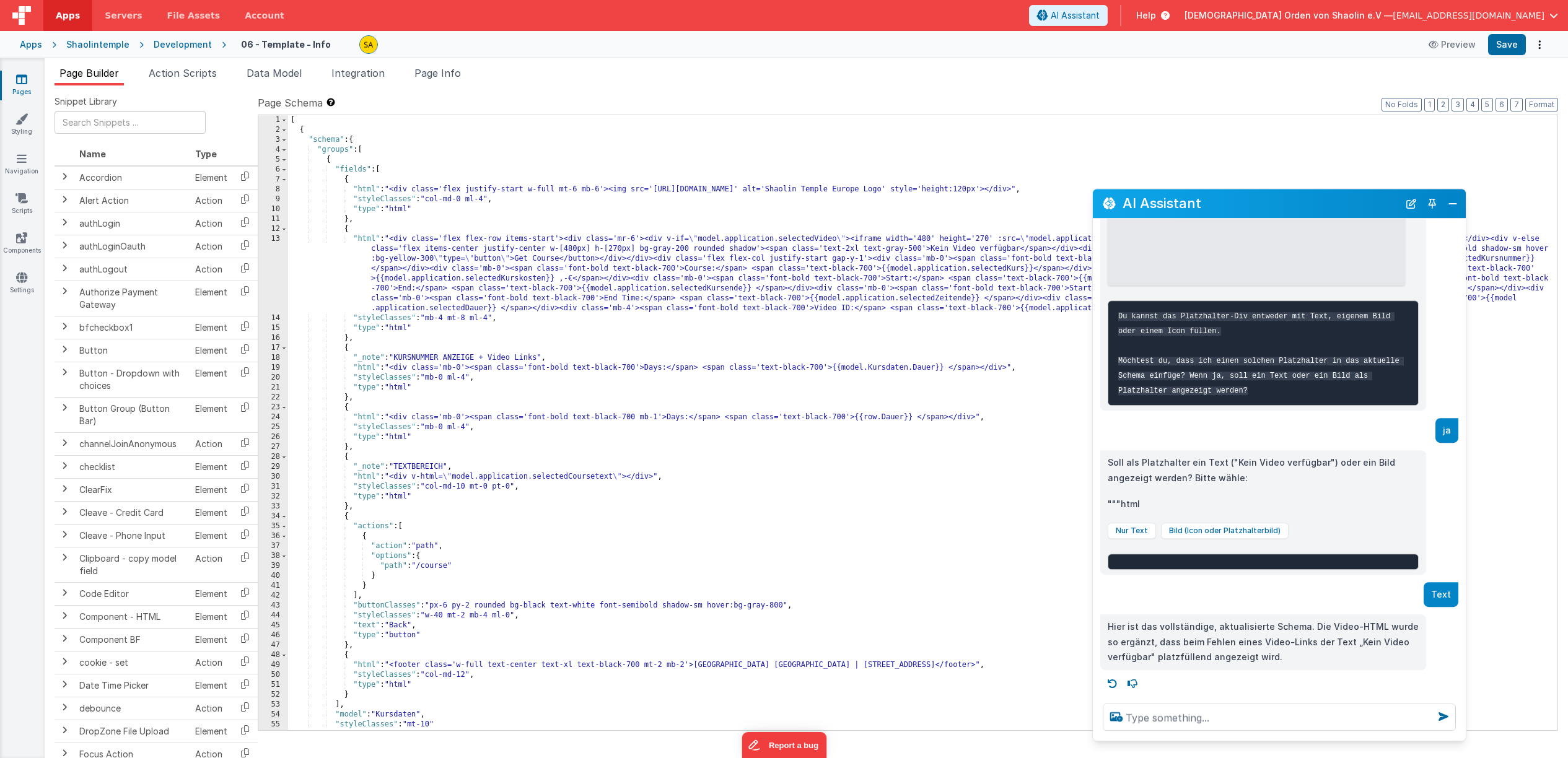
scroll to position [0, 0]
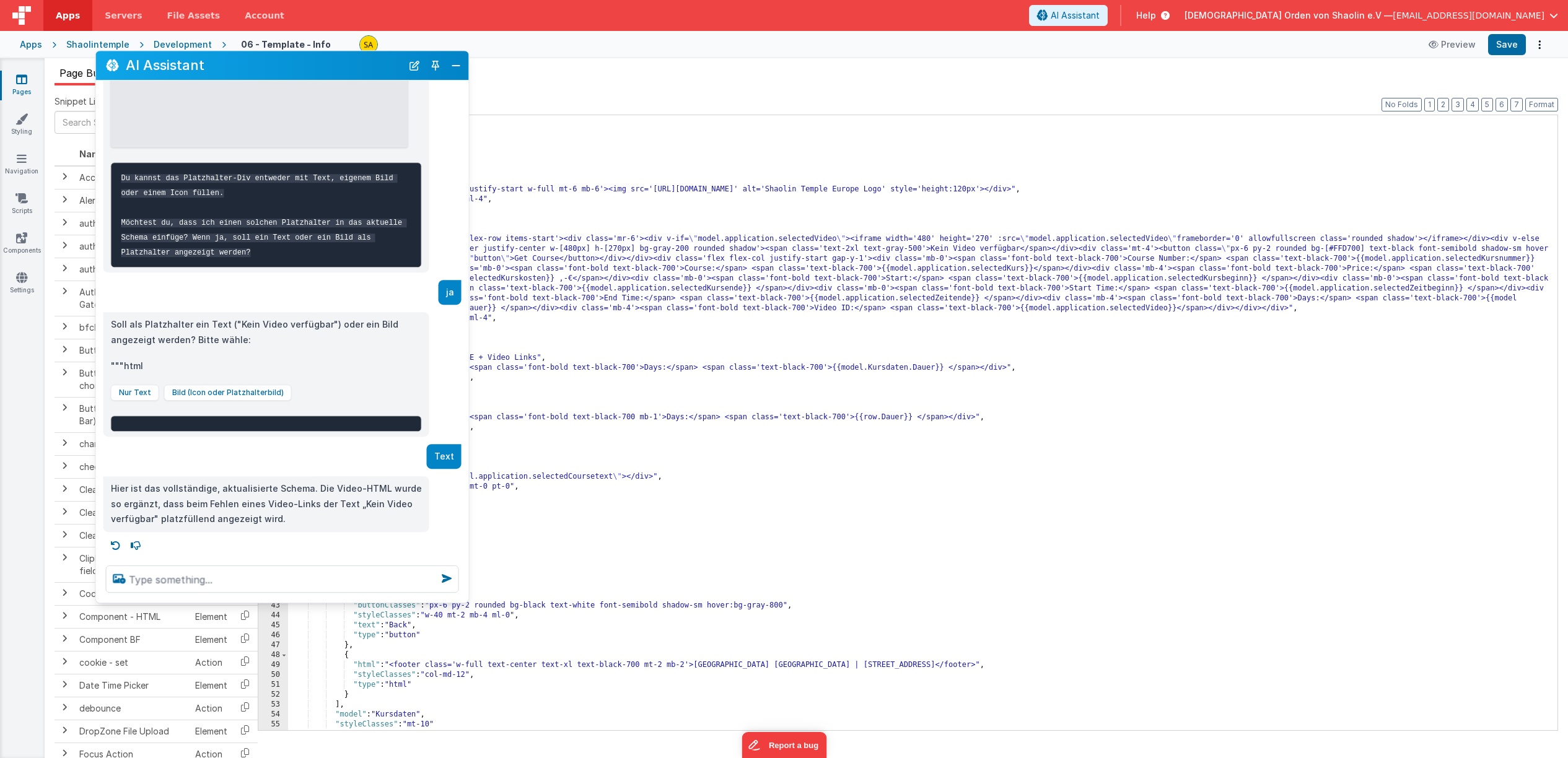
drag, startPoint x: 1248, startPoint y: 209, endPoint x: 245, endPoint y: 71, distance: 1012.4
click at [245, 71] on h2 "AI Assistant" at bounding box center [263, 65] width 276 height 14
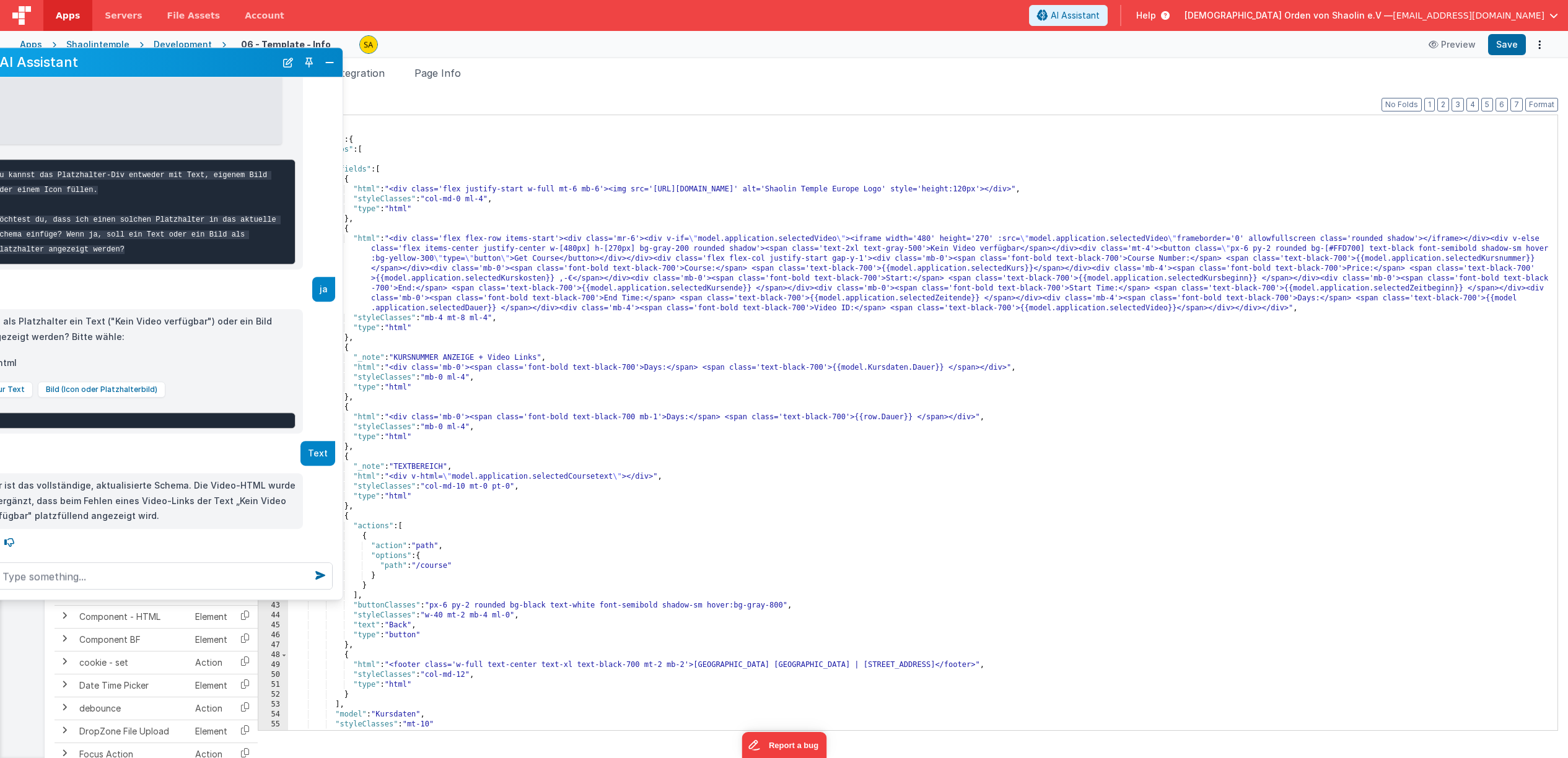
drag, startPoint x: 301, startPoint y: 68, endPoint x: 182, endPoint y: 64, distance: 119.1
click at [182, 64] on h2 "AI Assistant" at bounding box center [137, 62] width 276 height 14
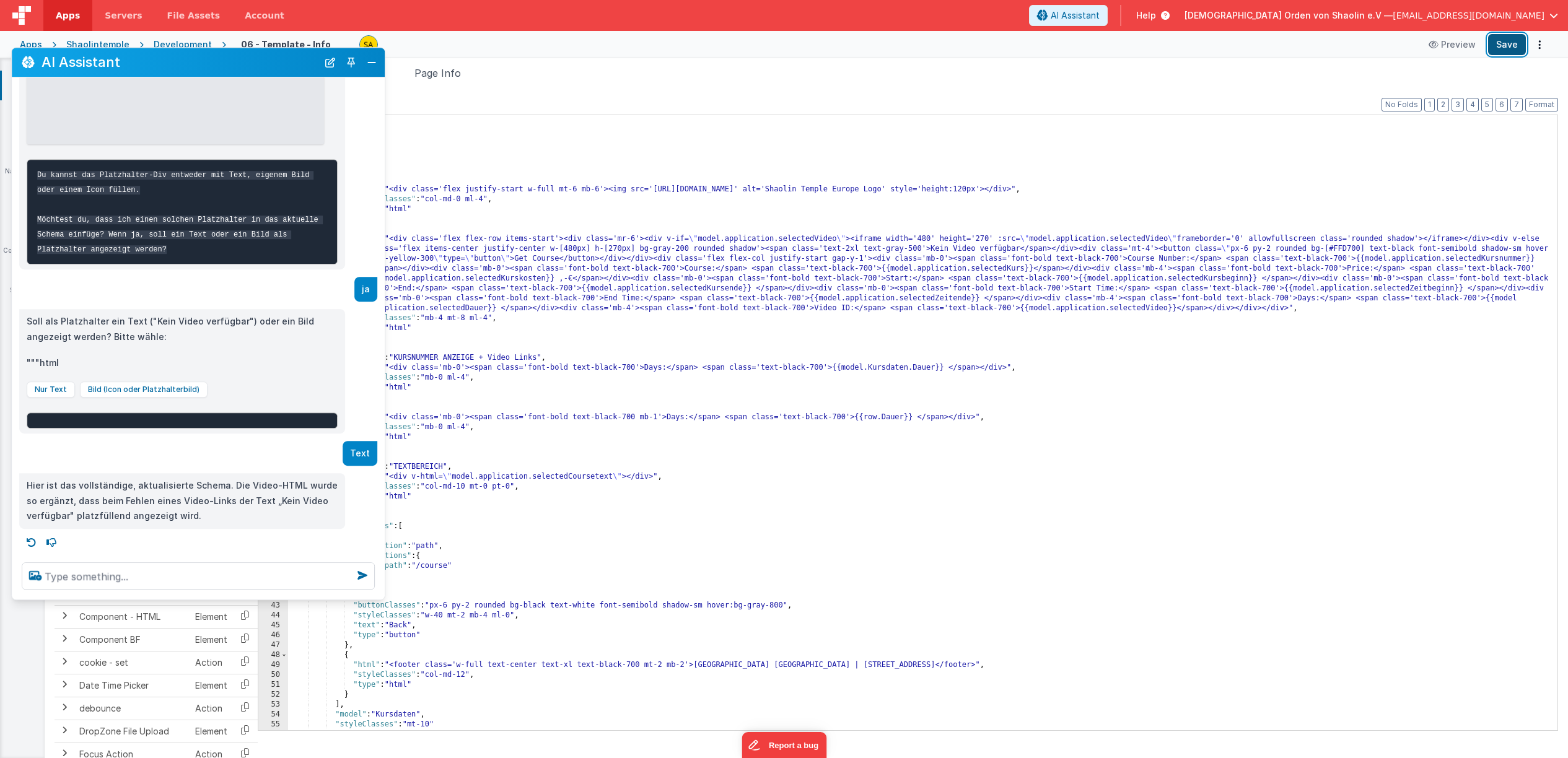
click at [1510, 46] on button "Save" at bounding box center [1507, 44] width 38 height 21
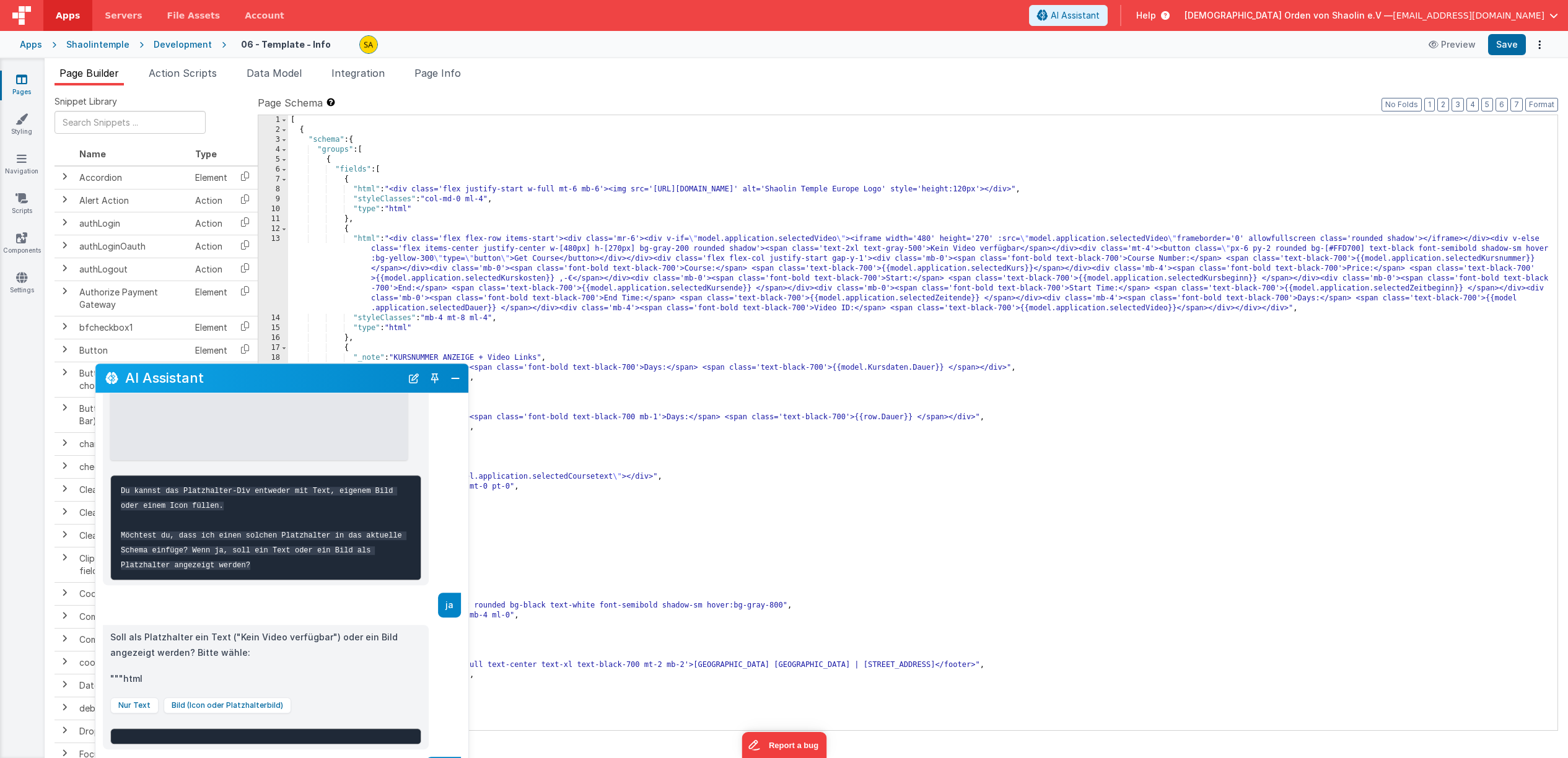
drag, startPoint x: 210, startPoint y: 64, endPoint x: 294, endPoint y: 378, distance: 325.0
click at [294, 378] on h2 "AI Assistant" at bounding box center [262, 378] width 276 height 14
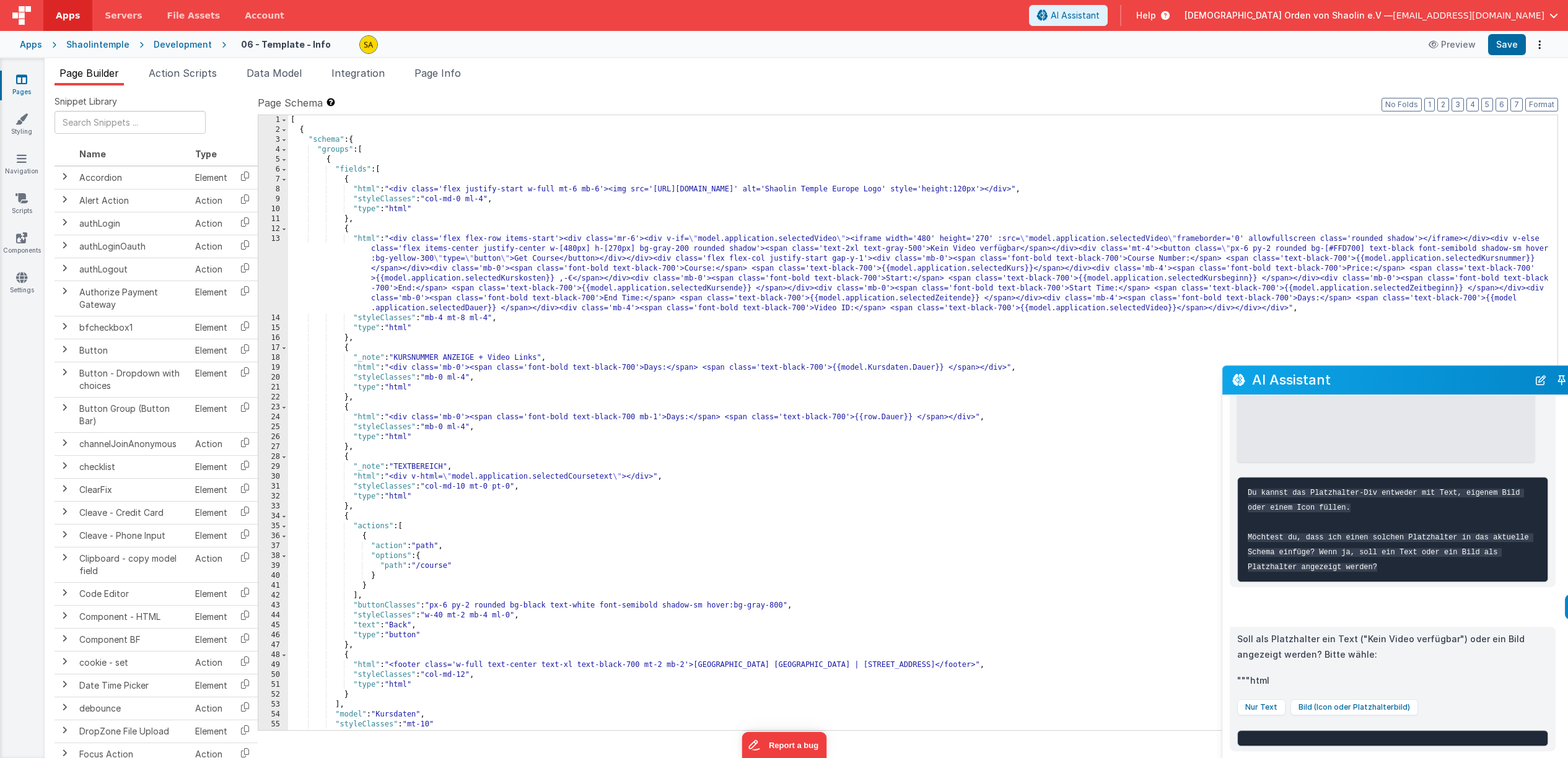
drag, startPoint x: 275, startPoint y: 212, endPoint x: 1402, endPoint y: 388, distance: 1140.7
click at [1402, 388] on div "AI Assistant" at bounding box center [1409, 380] width 373 height 29
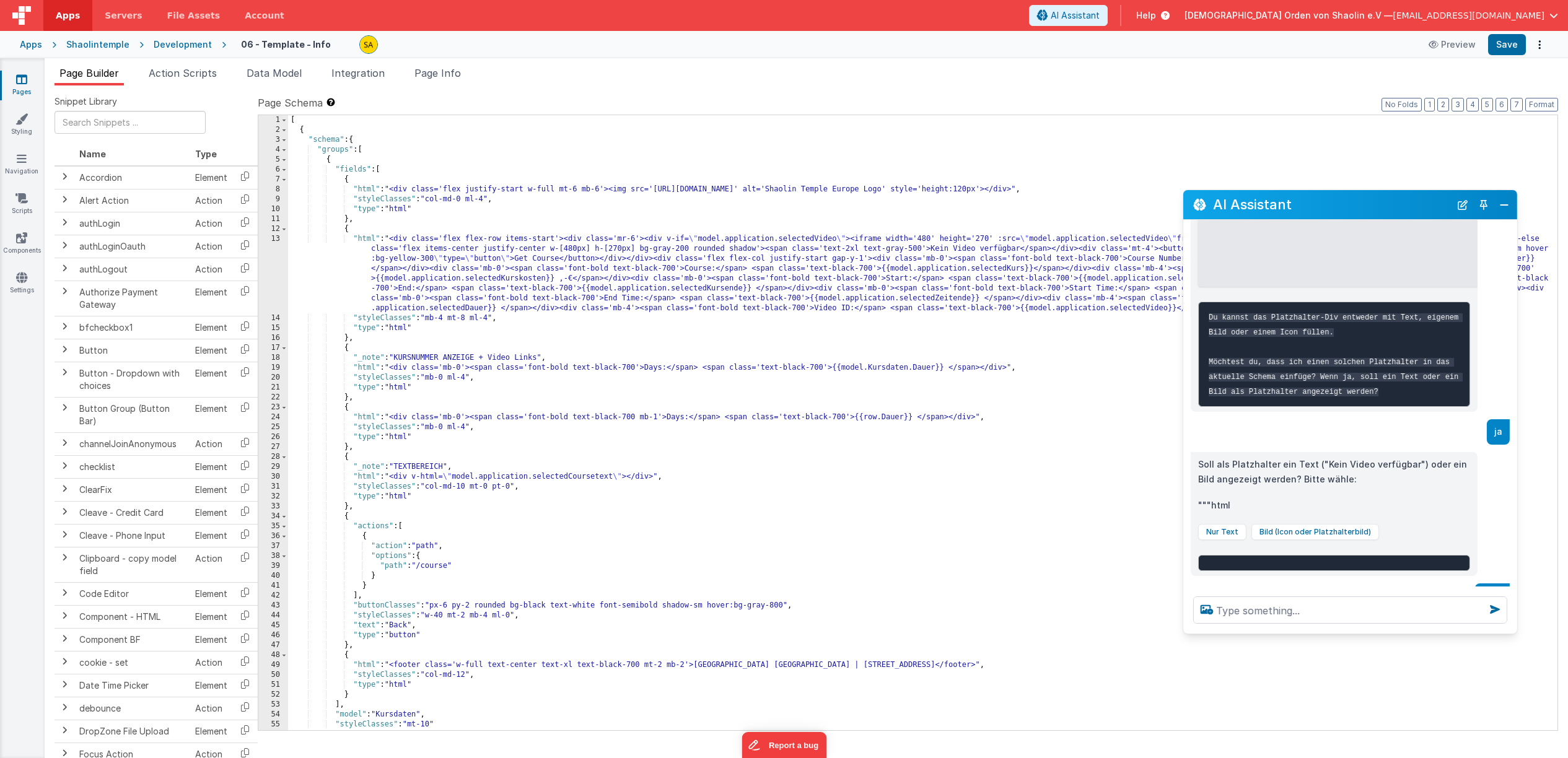
scroll to position [640, 0]
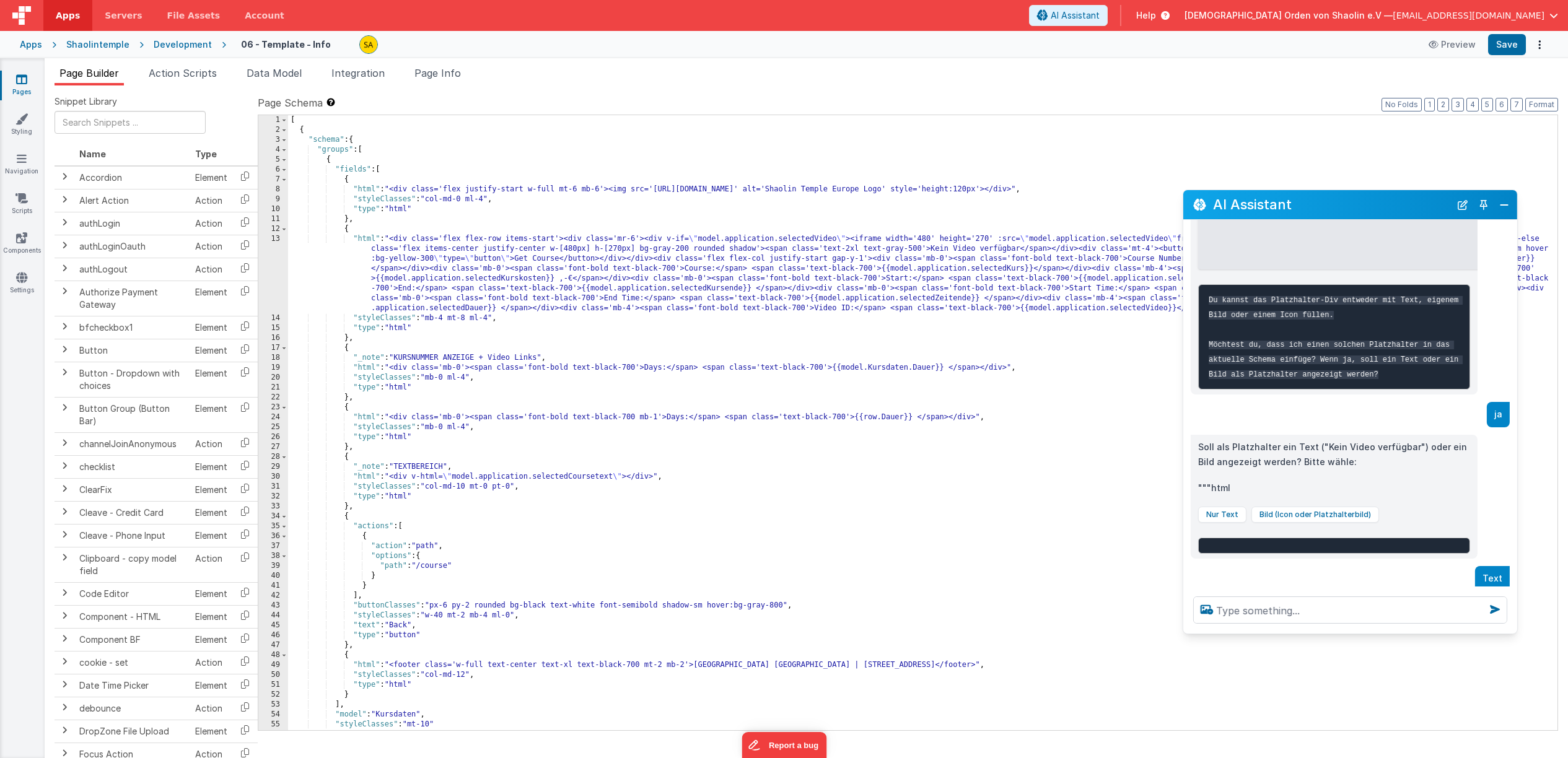
drag, startPoint x: 1554, startPoint y: 740, endPoint x: 1507, endPoint y: 626, distance: 123.3
click at [1512, 625] on div at bounding box center [1350, 611] width 334 height 47
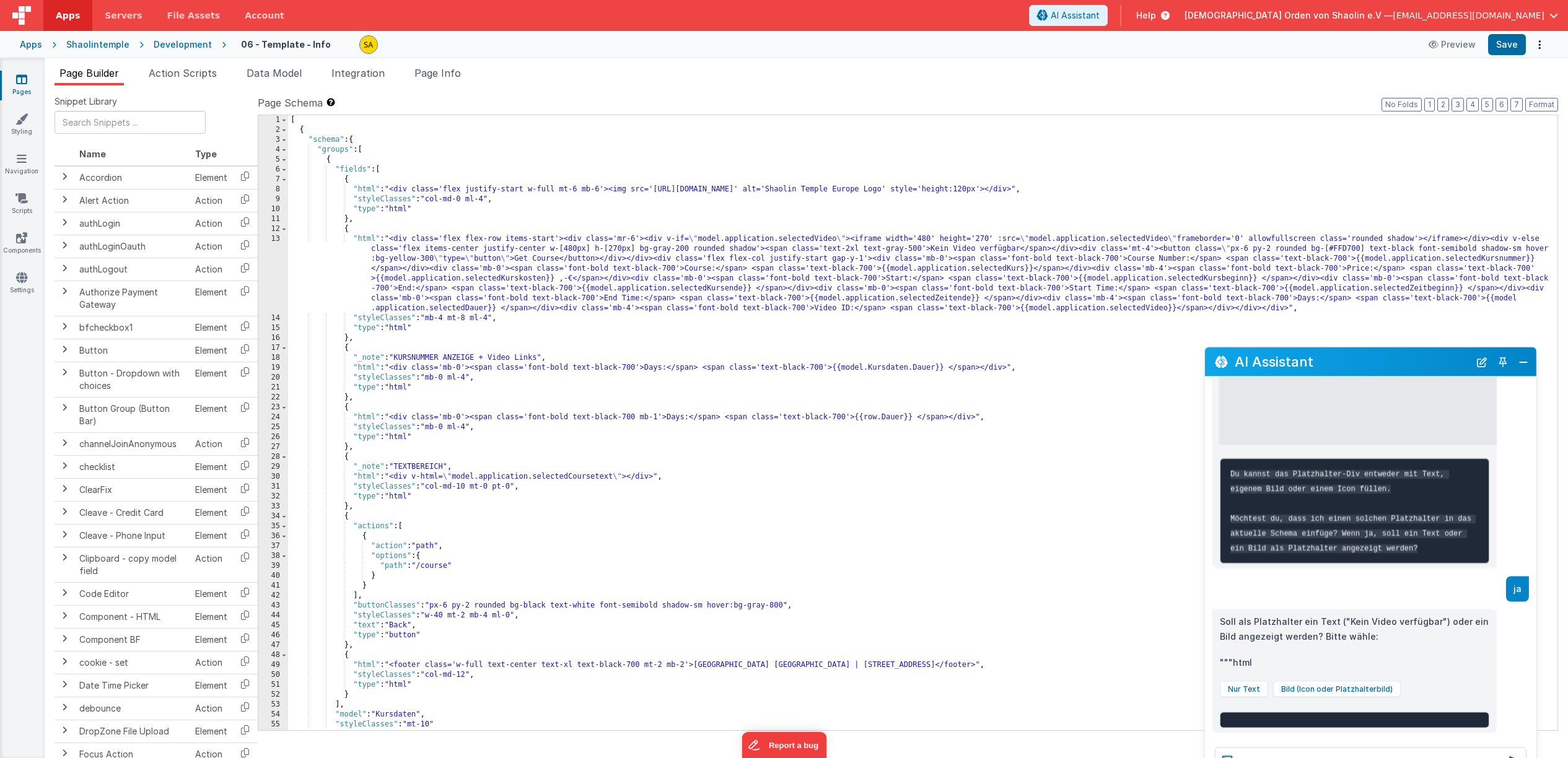
drag, startPoint x: 1358, startPoint y: 208, endPoint x: 1380, endPoint y: 365, distance: 158.5
click at [1380, 365] on h2 "AI Assistant" at bounding box center [1353, 362] width 235 height 14
